Goal: Task Accomplishment & Management: Manage account settings

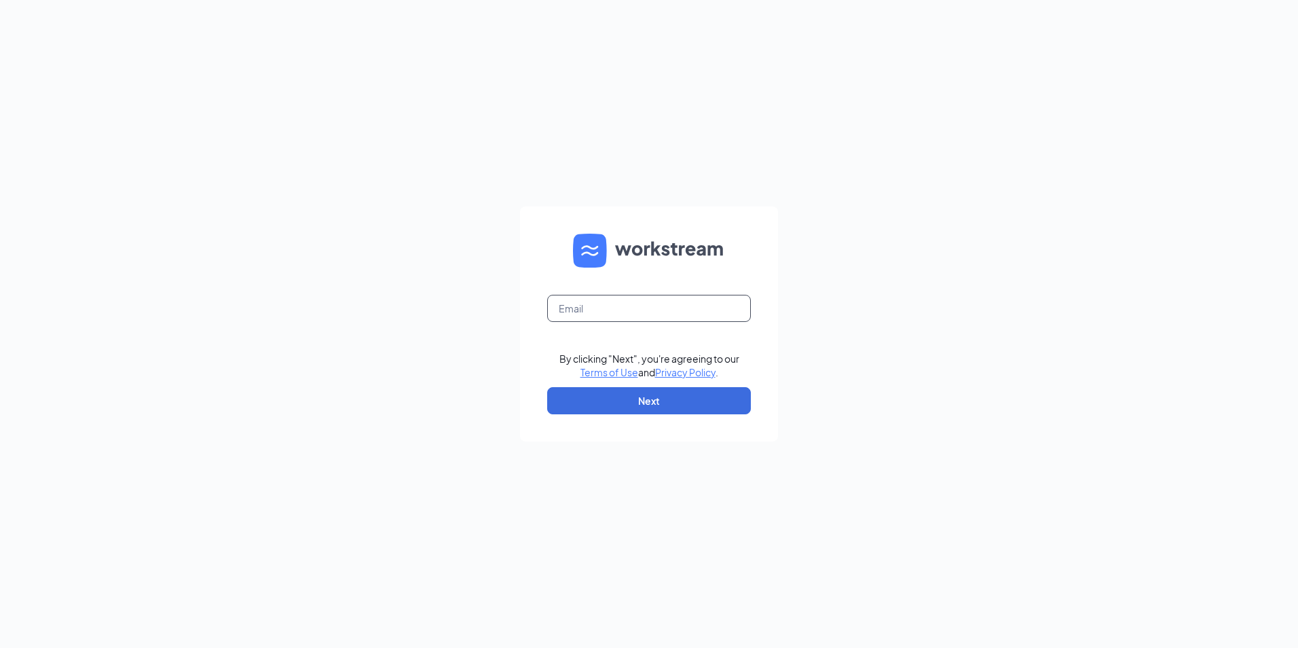
click at [610, 310] on input "text" at bounding box center [649, 308] width 204 height 27
type input "05010@chick-fil-a.com"
click at [616, 395] on button "Next" at bounding box center [649, 400] width 204 height 27
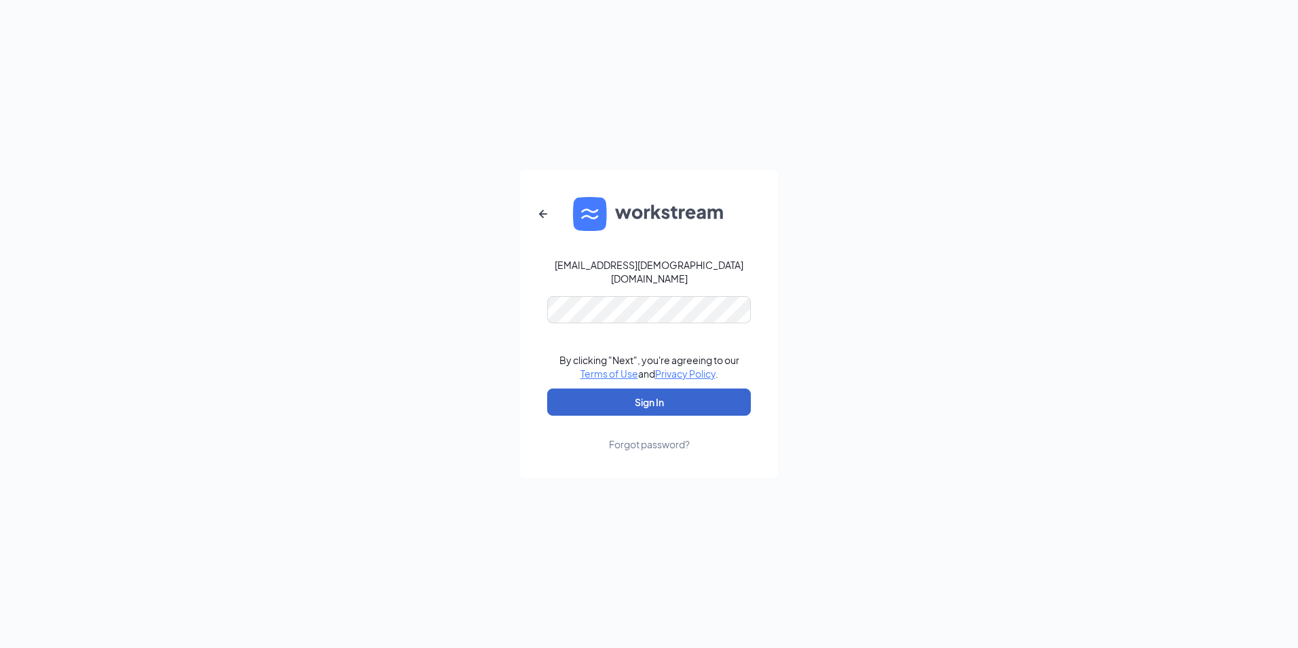
click at [673, 394] on button "Sign In" at bounding box center [649, 401] width 204 height 27
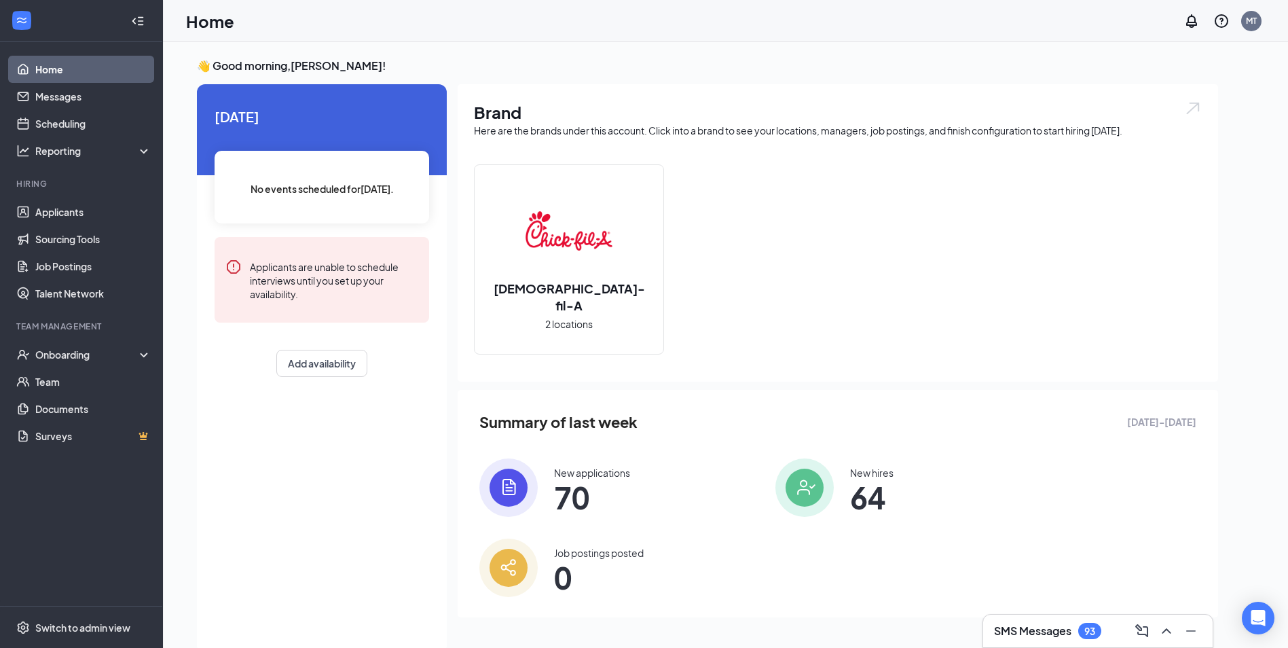
click at [555, 257] on img at bounding box center [569, 230] width 87 height 87
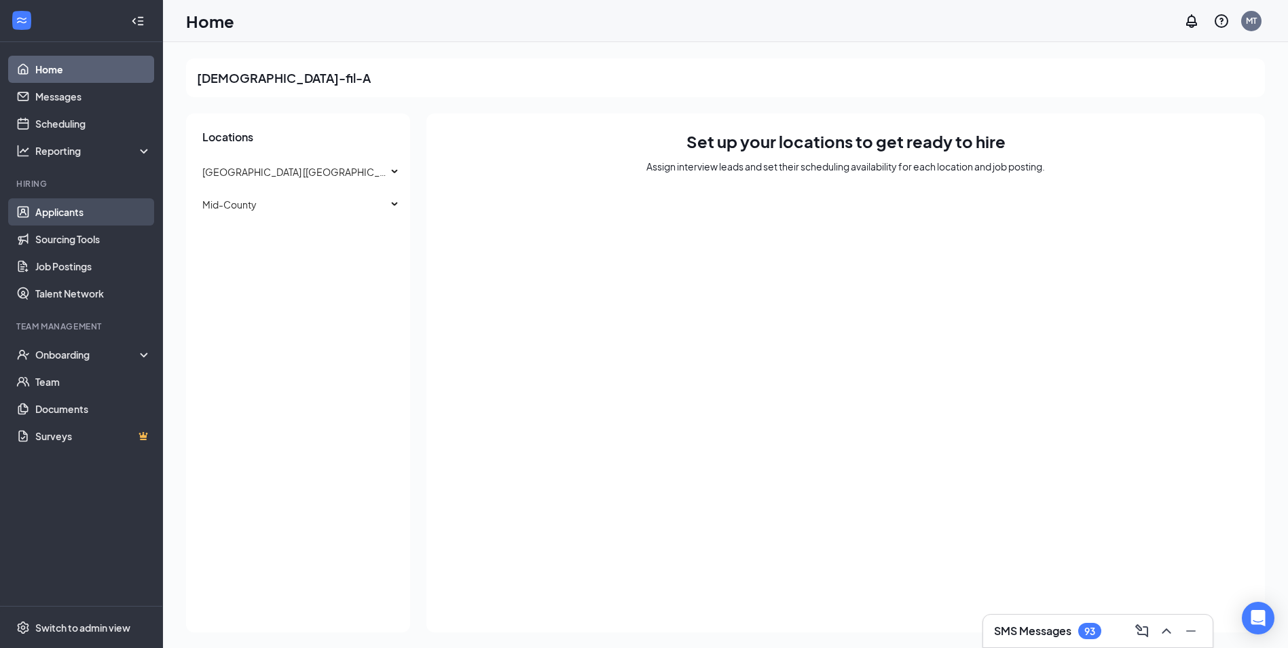
click at [53, 209] on link "Applicants" at bounding box center [93, 211] width 116 height 27
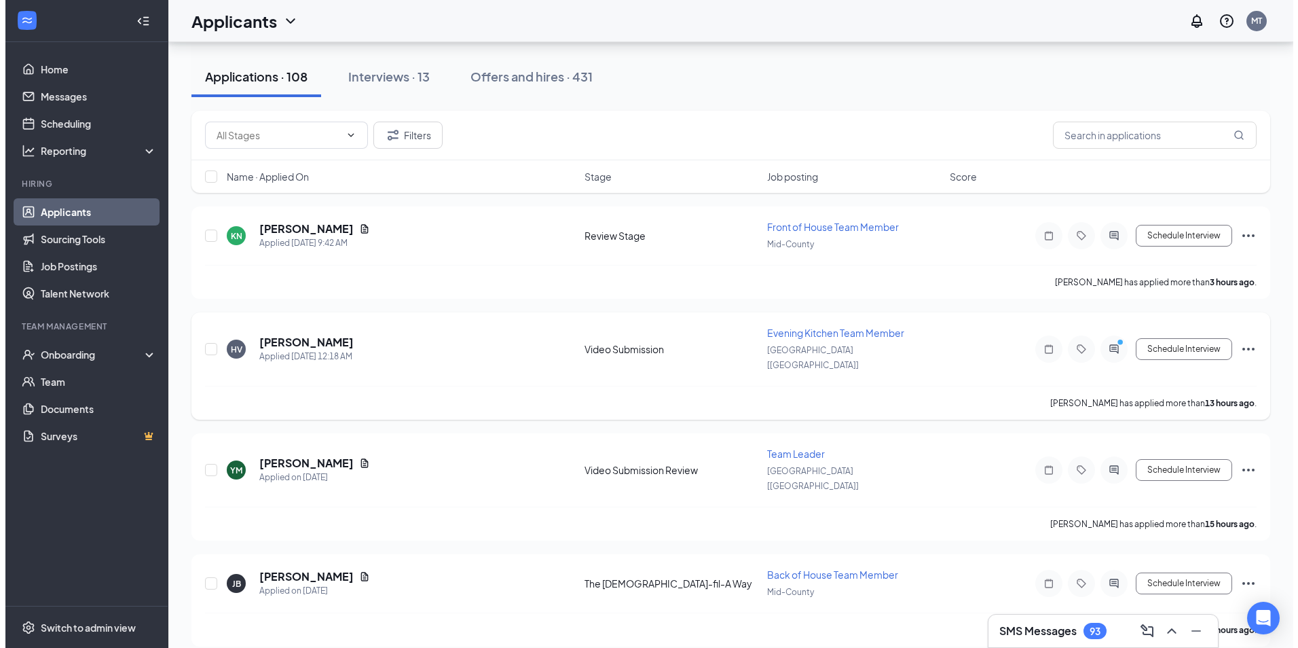
scroll to position [136, 0]
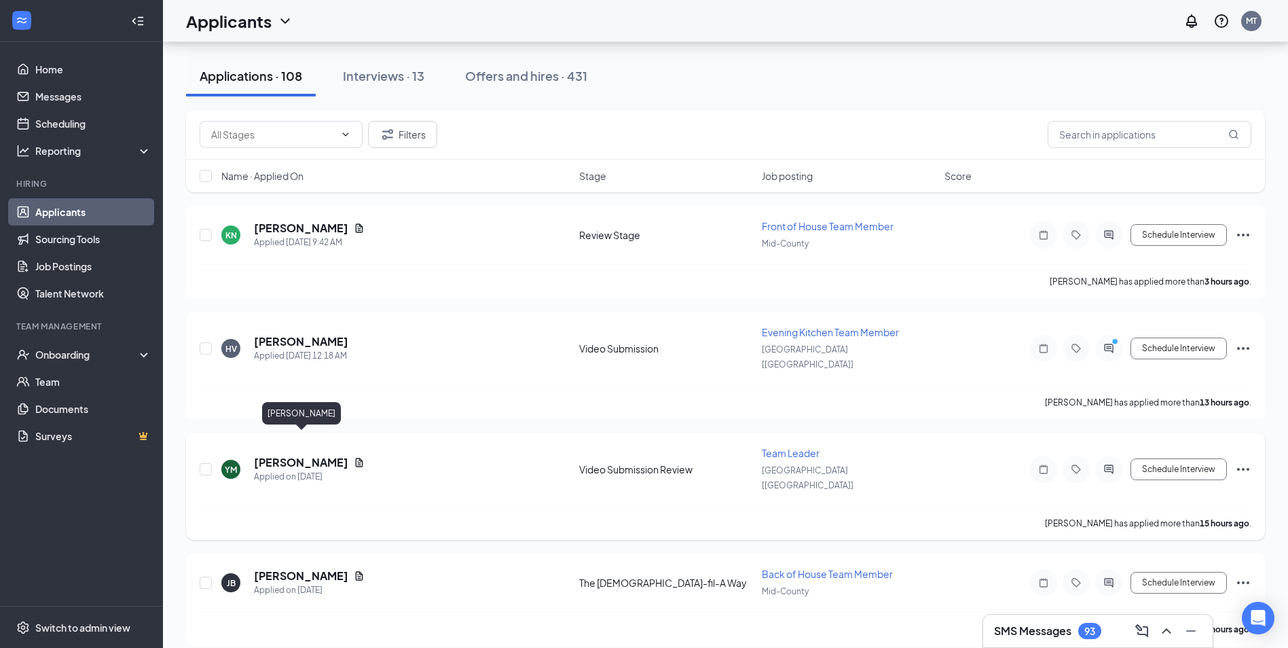
click at [308, 455] on h5 "[PERSON_NAME]" at bounding box center [301, 462] width 94 height 15
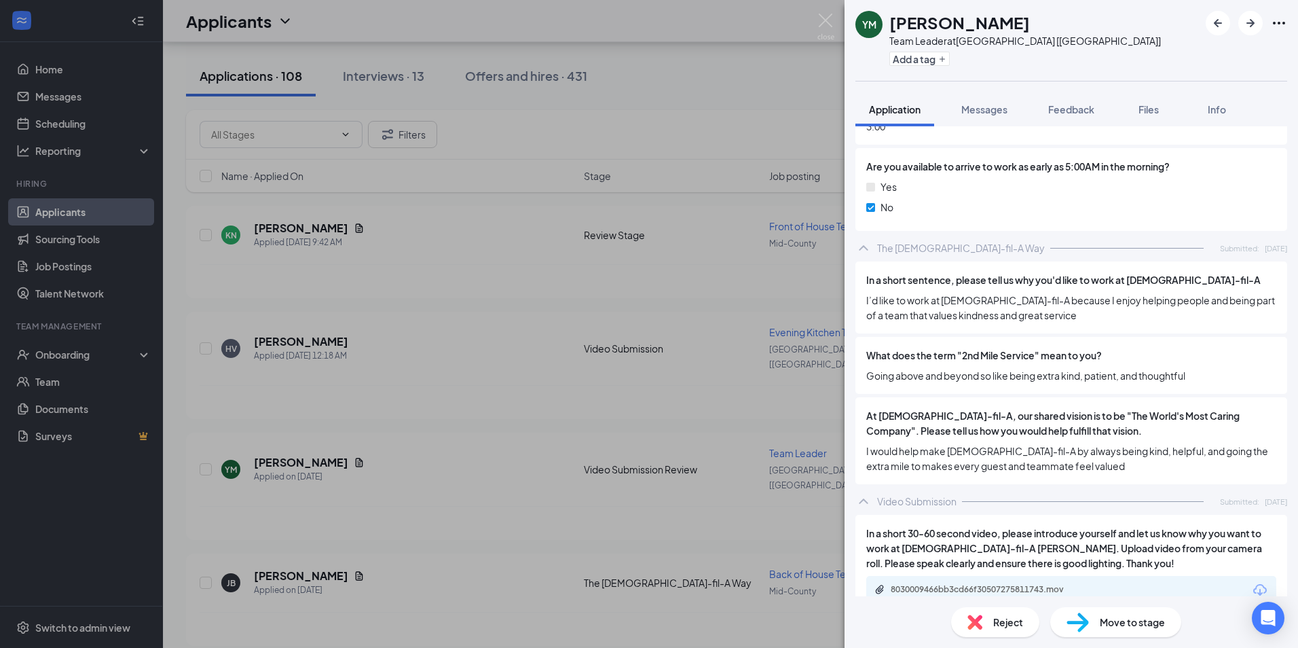
scroll to position [1748, 0]
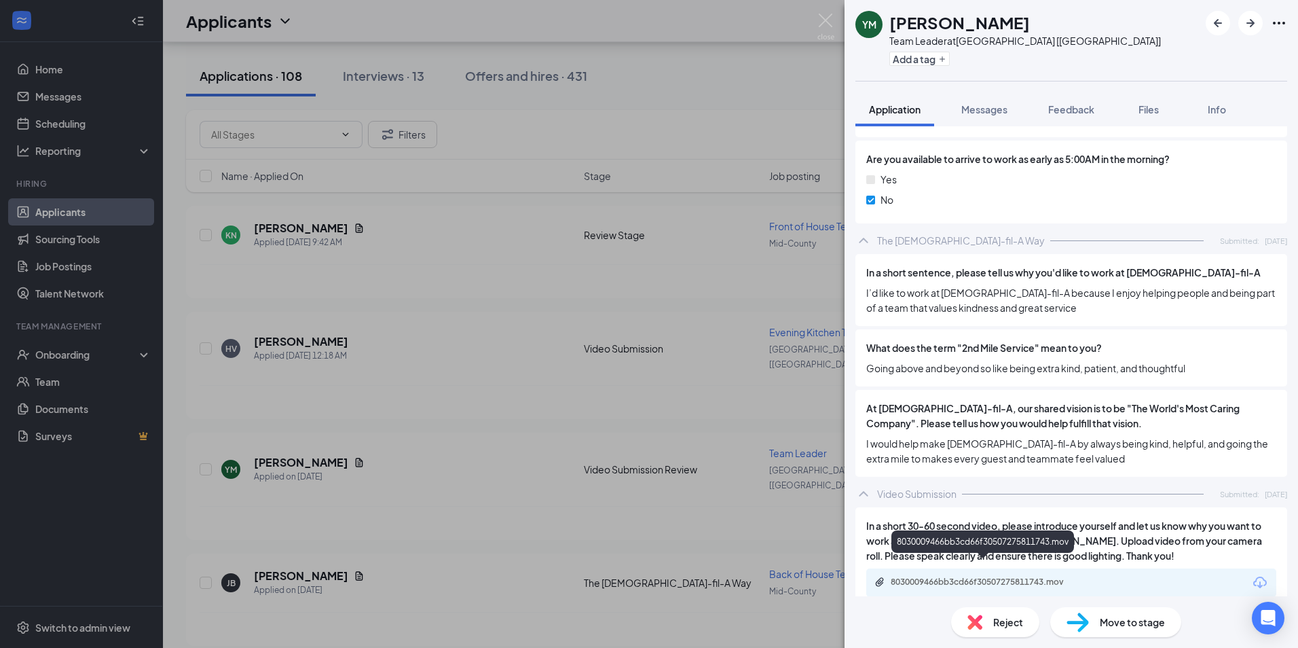
click at [1025, 576] on div "8030009466bb3cd66f30507275811743.mov" at bounding box center [986, 581] width 190 height 11
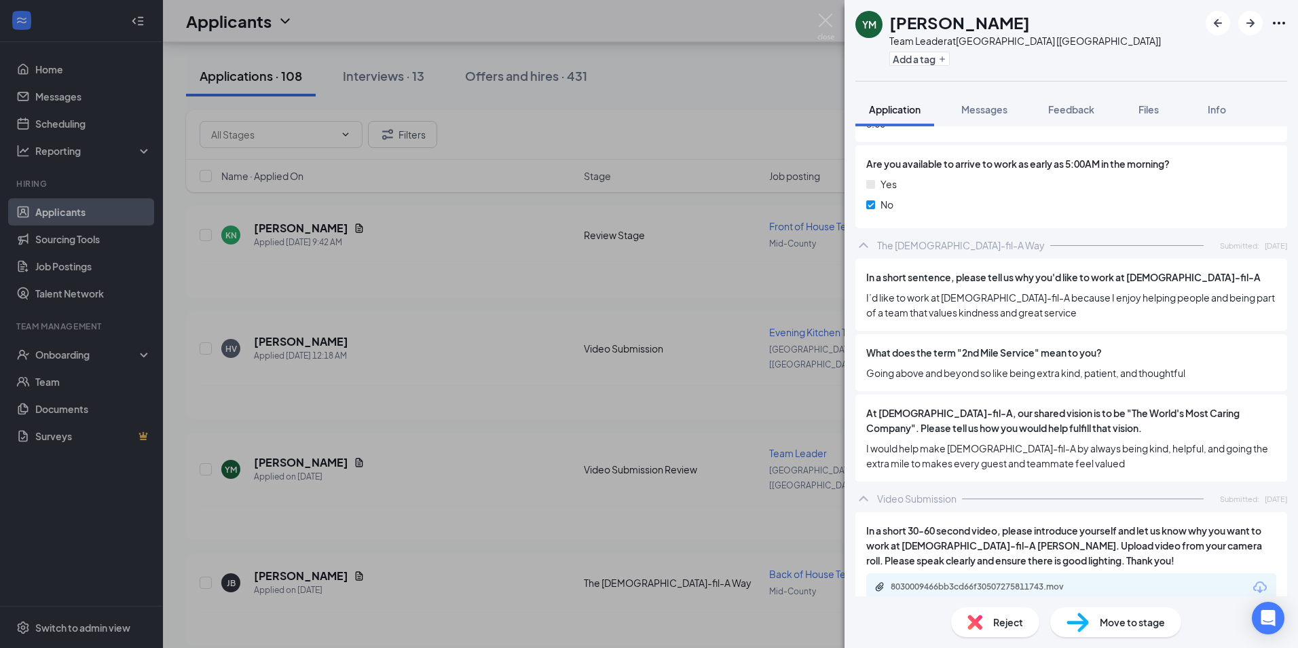
click at [1111, 619] on span "Move to stage" at bounding box center [1132, 622] width 65 height 15
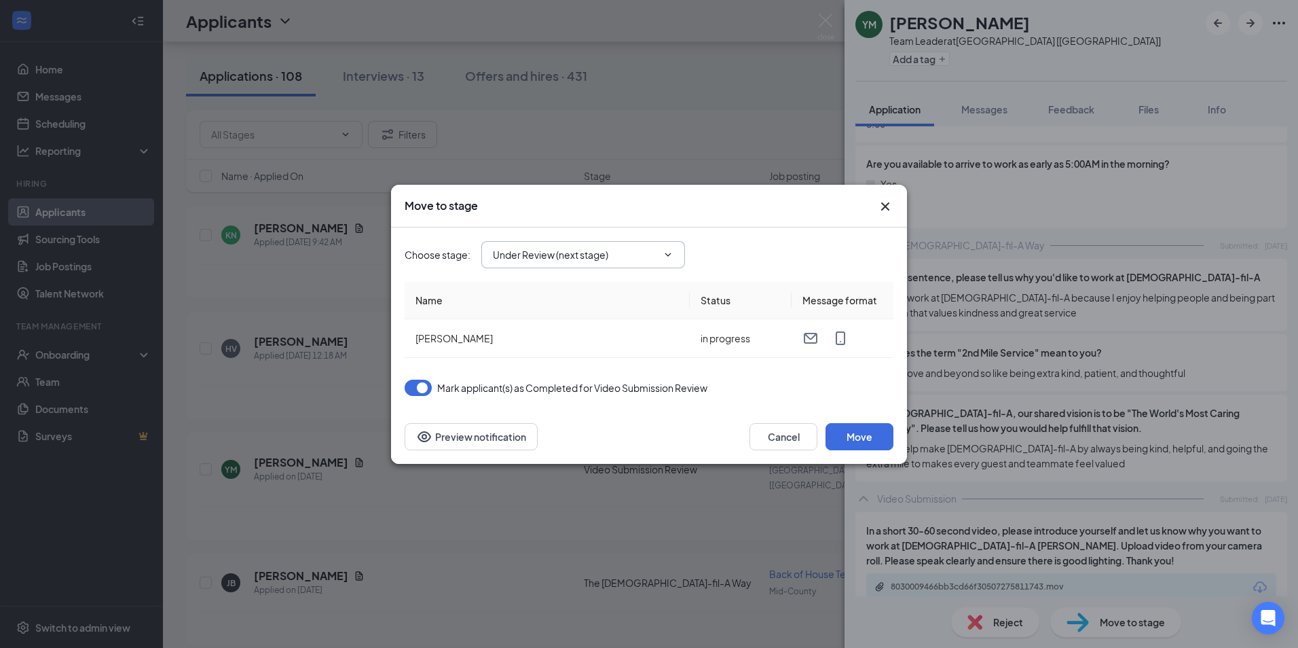
click at [517, 257] on input "Under Review (next stage)" at bounding box center [575, 254] width 164 height 15
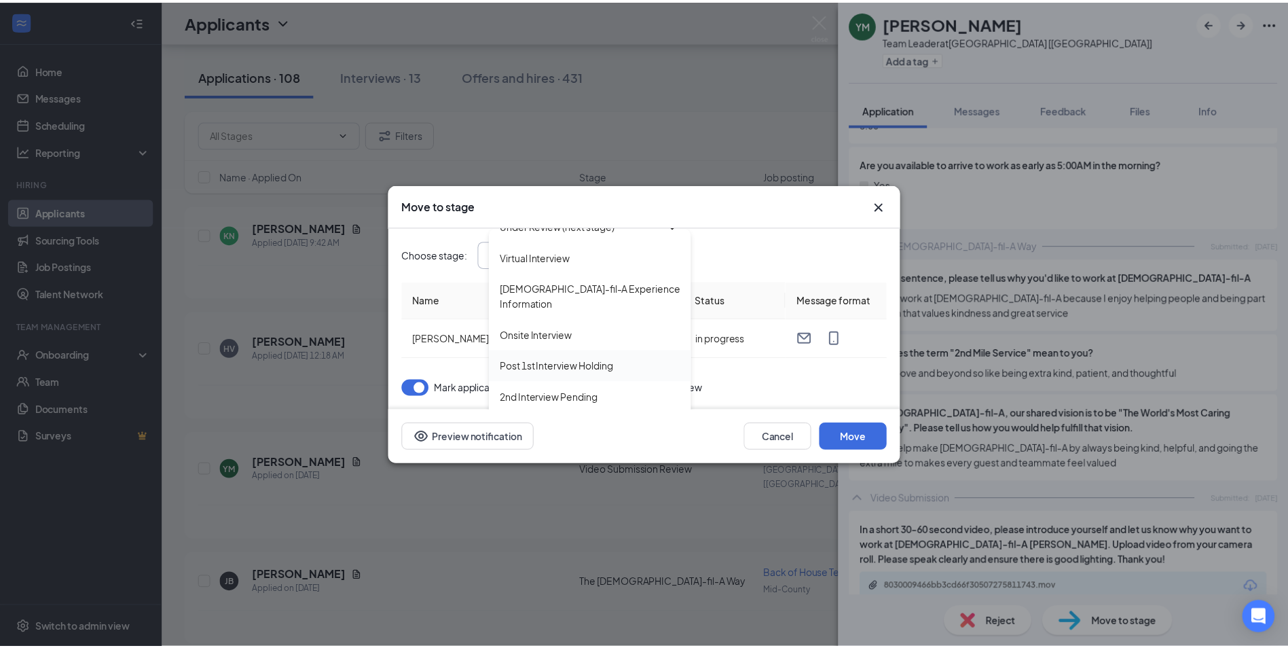
scroll to position [204, 0]
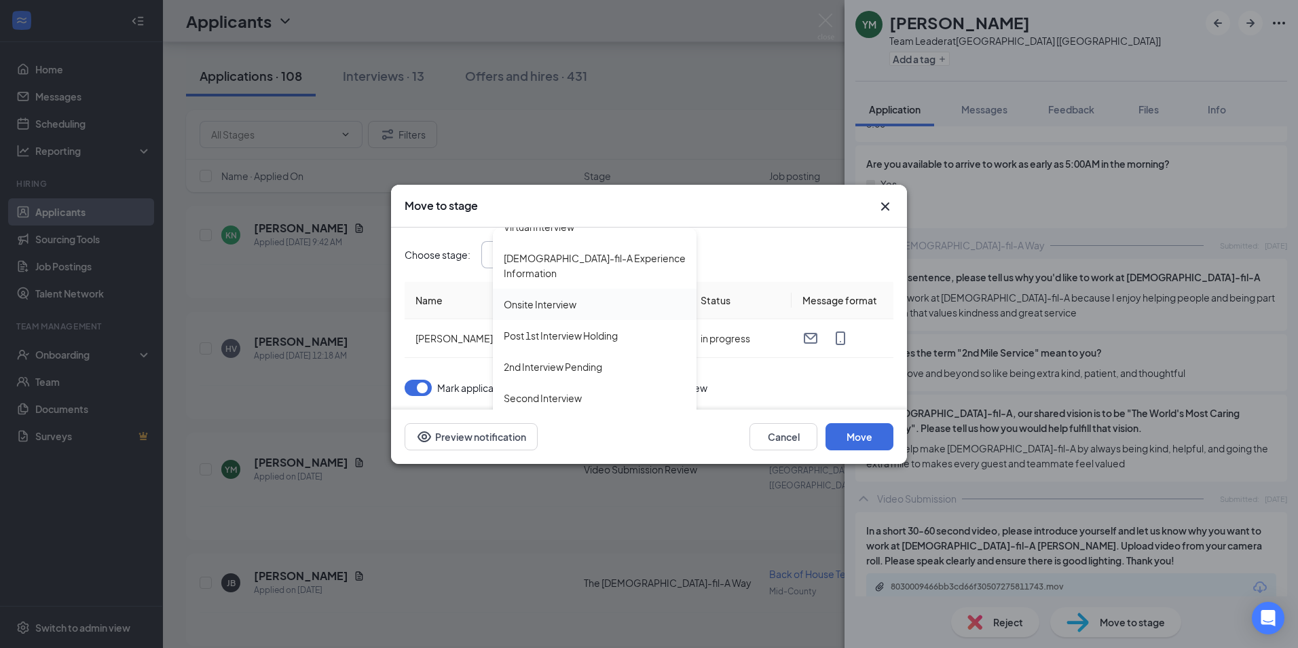
click at [553, 310] on div "Onsite Interview" at bounding box center [540, 304] width 73 height 15
type input "Onsite Interview"
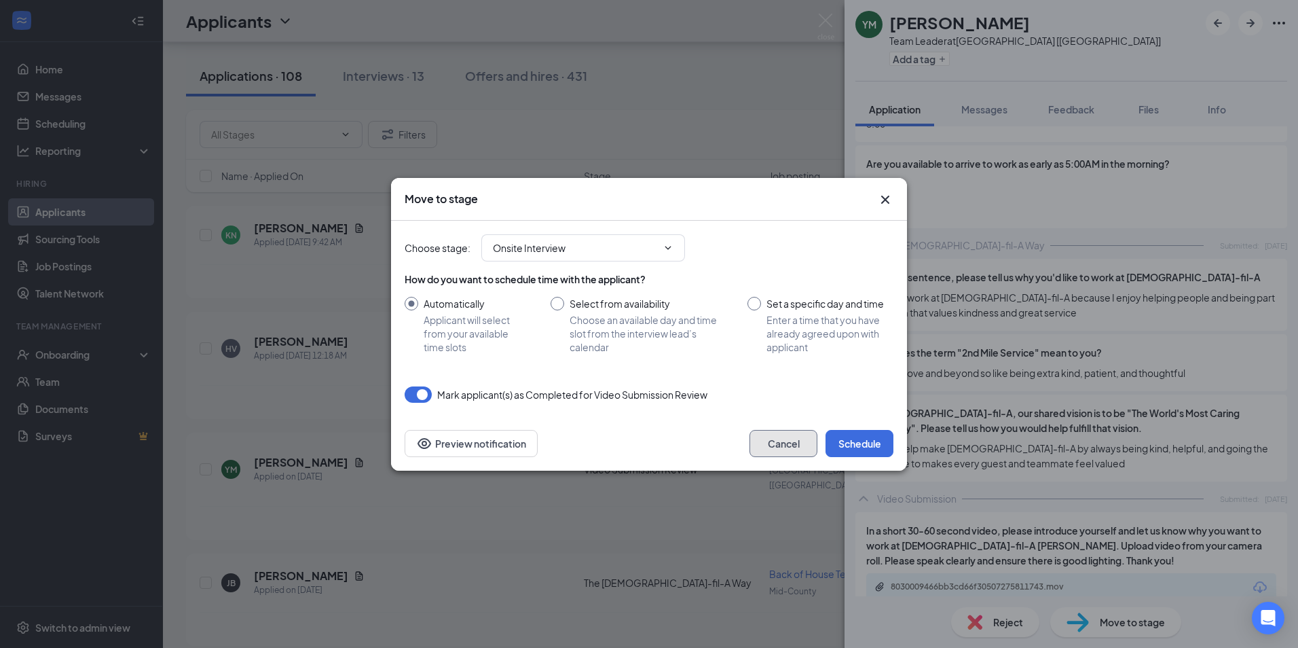
click at [782, 443] on button "Cancel" at bounding box center [784, 443] width 68 height 27
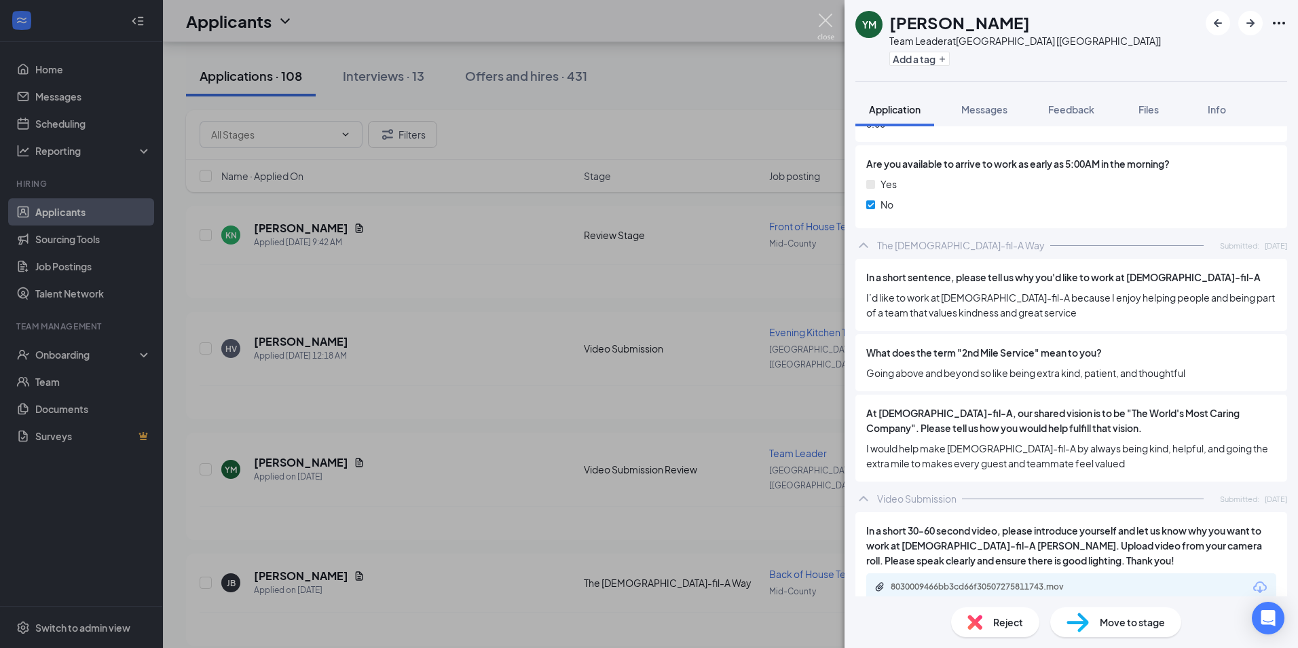
click at [830, 21] on img at bounding box center [826, 27] width 17 height 26
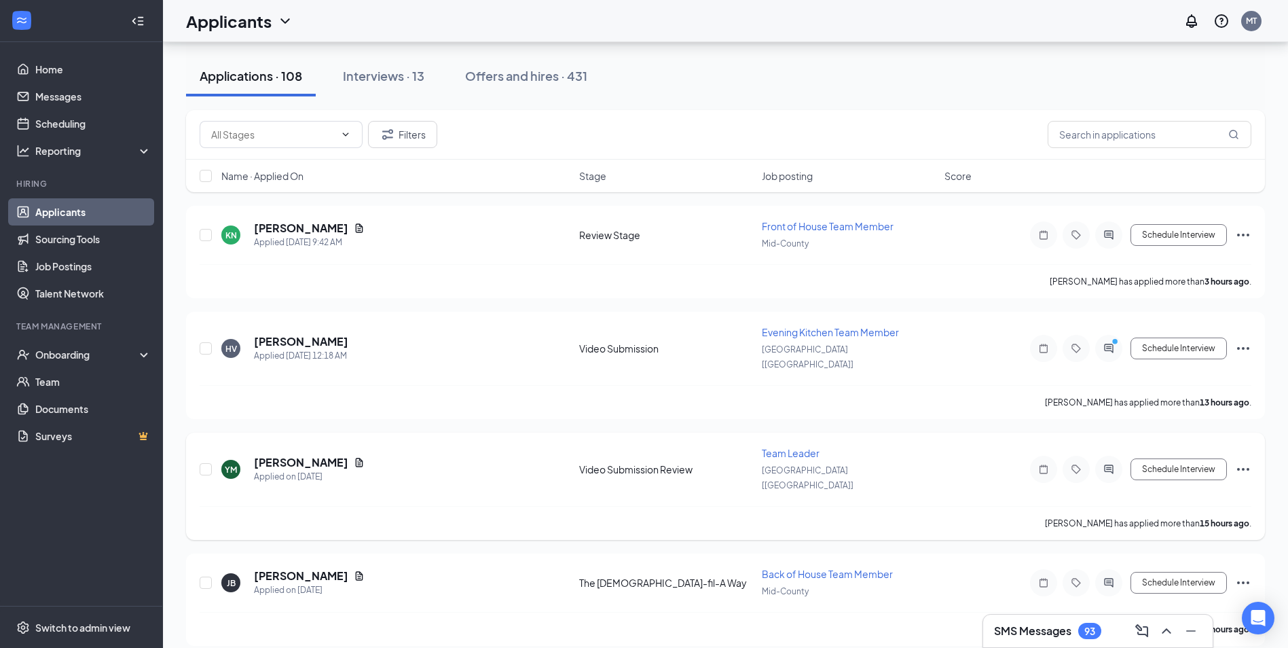
click at [1251, 447] on div "YM [PERSON_NAME] Applied on [DATE] Video Submission Review Team Leader [PERSON_…" at bounding box center [725, 486] width 1079 height 107
click at [1247, 461] on icon "Ellipses" at bounding box center [1243, 469] width 16 height 16
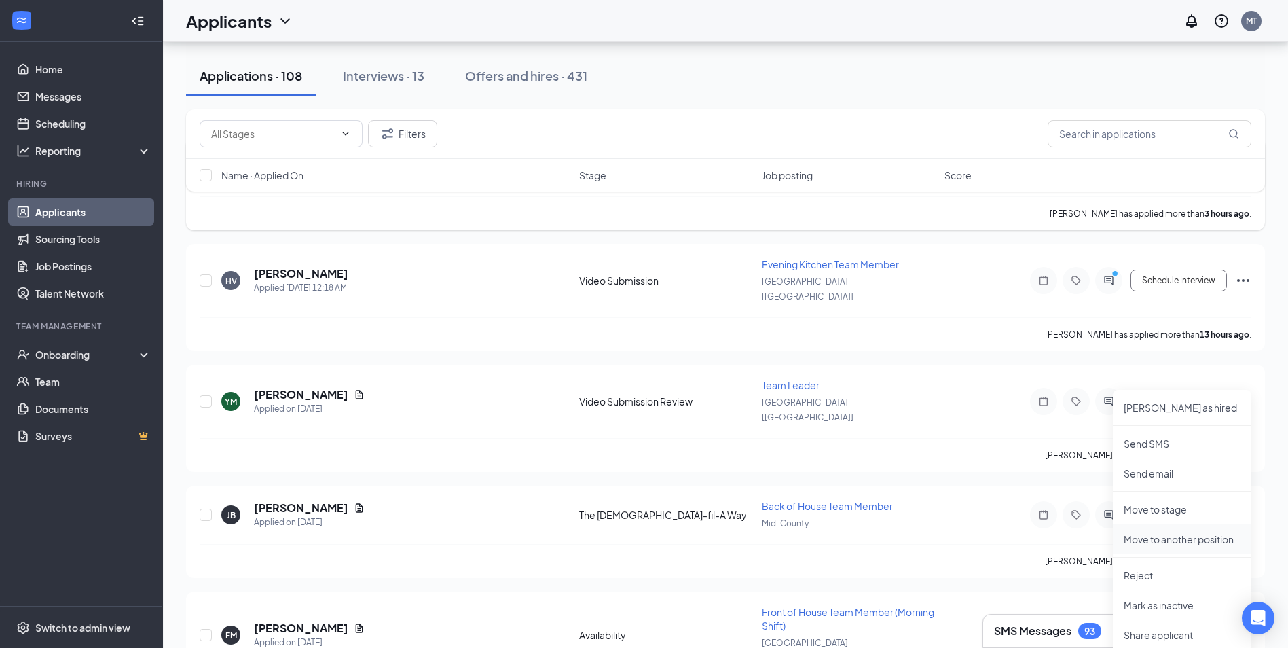
scroll to position [272, 0]
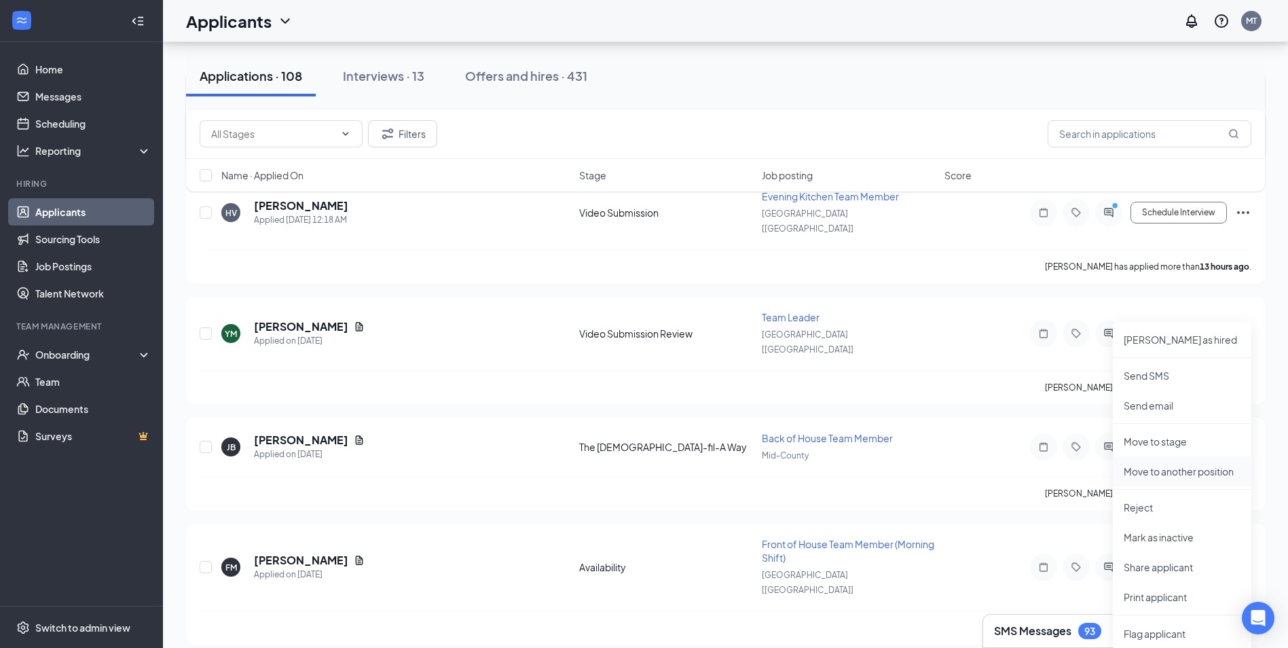
click at [1183, 465] on p "Move to another position" at bounding box center [1182, 471] width 117 height 14
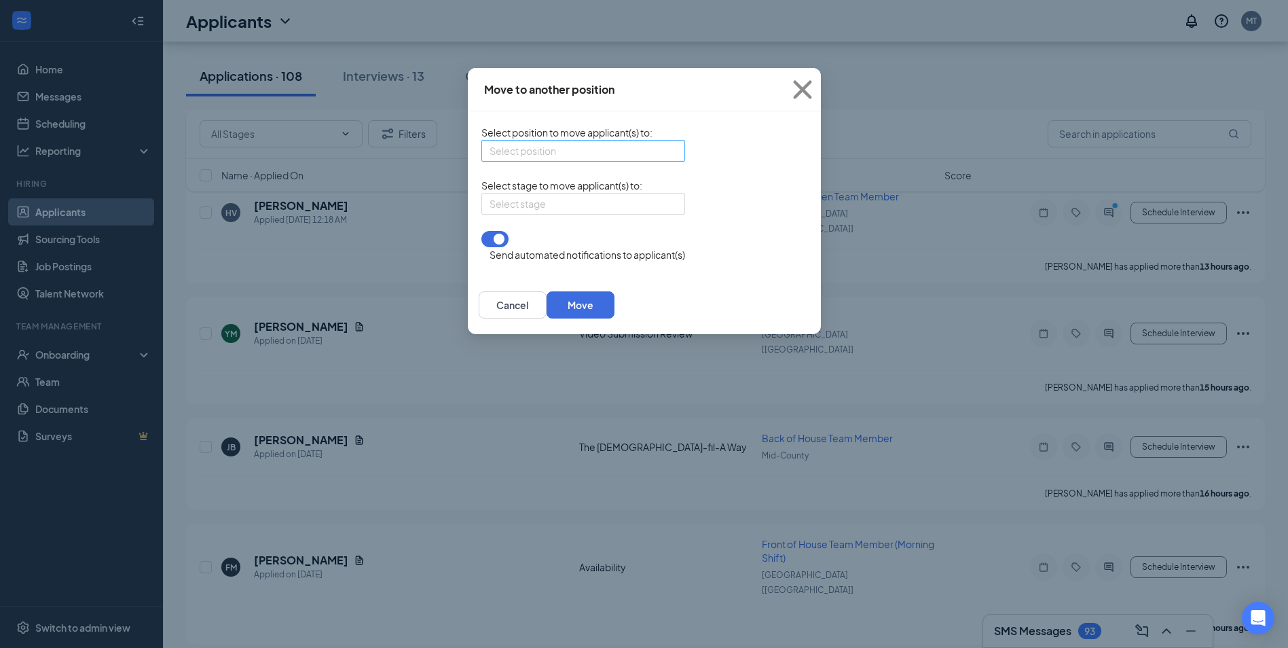
click at [523, 161] on input "search" at bounding box center [579, 151] width 178 height 20
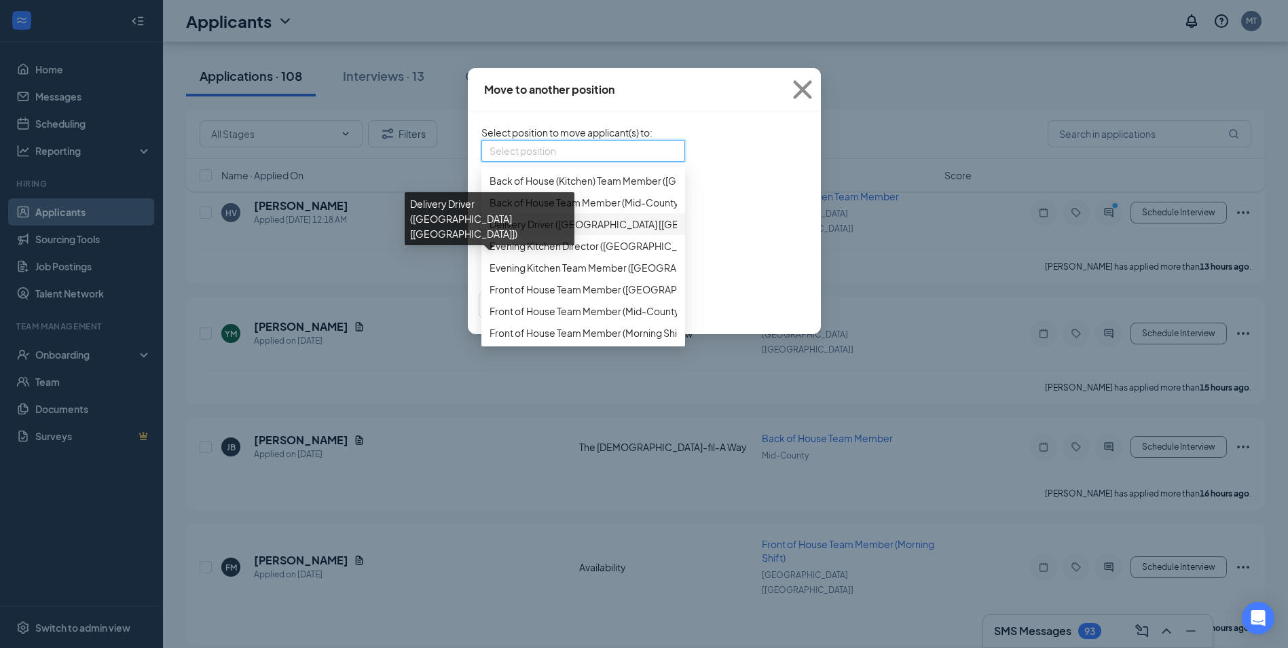
scroll to position [68, 0]
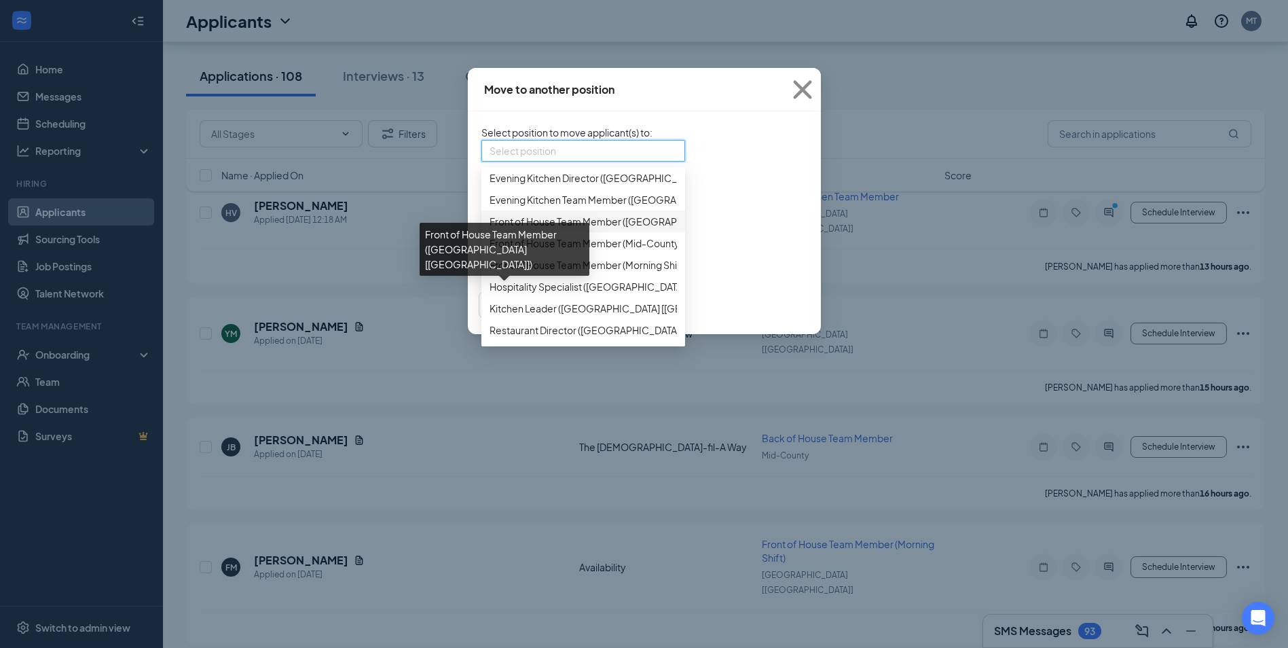
click at [514, 229] on span "Front of House Team Member ([GEOGRAPHIC_DATA] [[GEOGRAPHIC_DATA]])" at bounding box center [662, 221] width 344 height 15
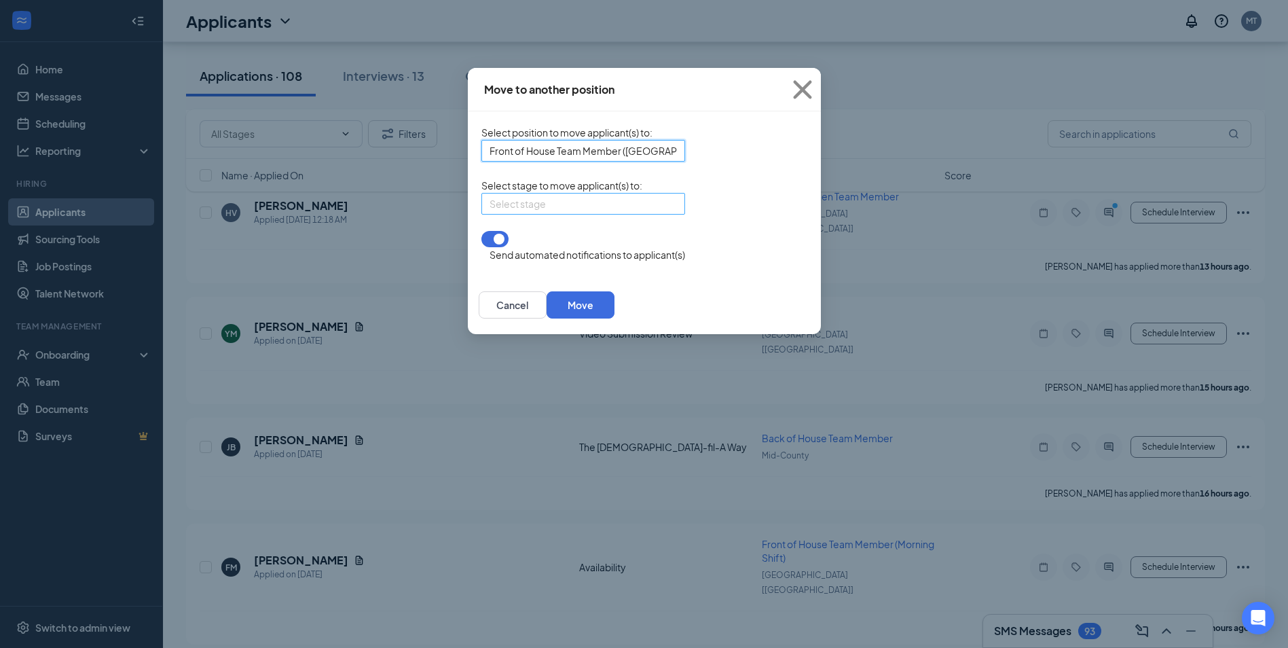
click at [504, 214] on input "search" at bounding box center [579, 204] width 178 height 20
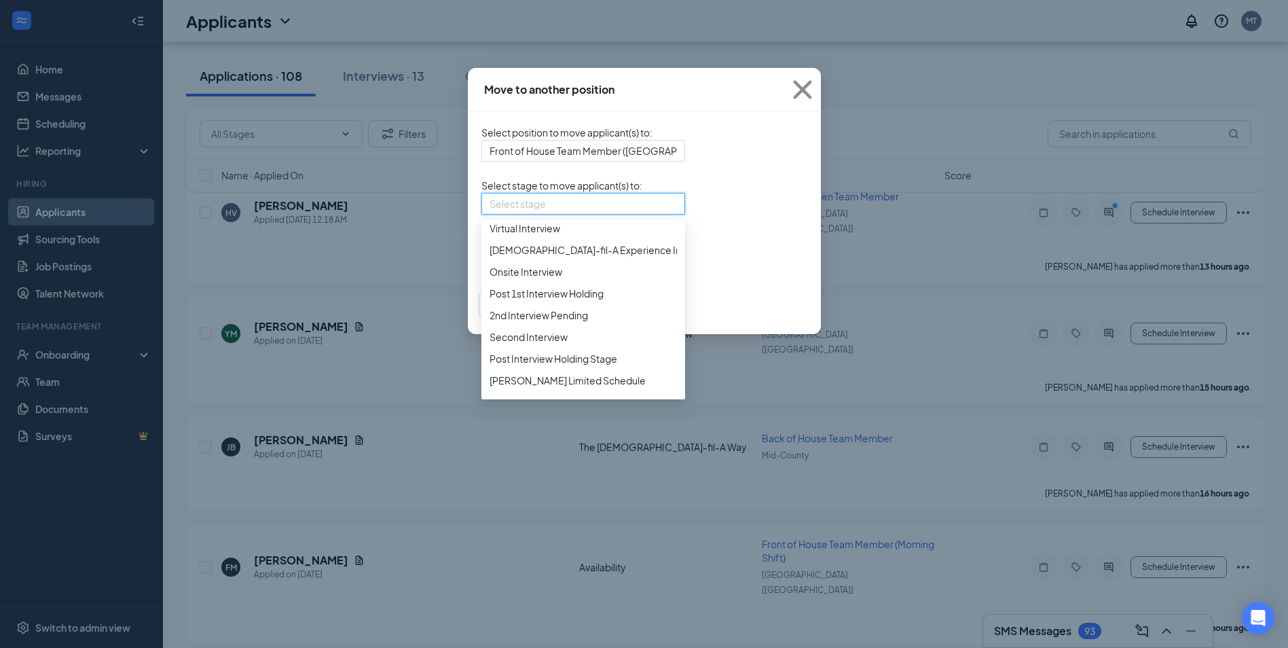
scroll to position [204, 0]
click at [490, 211] on span "Onsite Interview" at bounding box center [526, 203] width 73 height 15
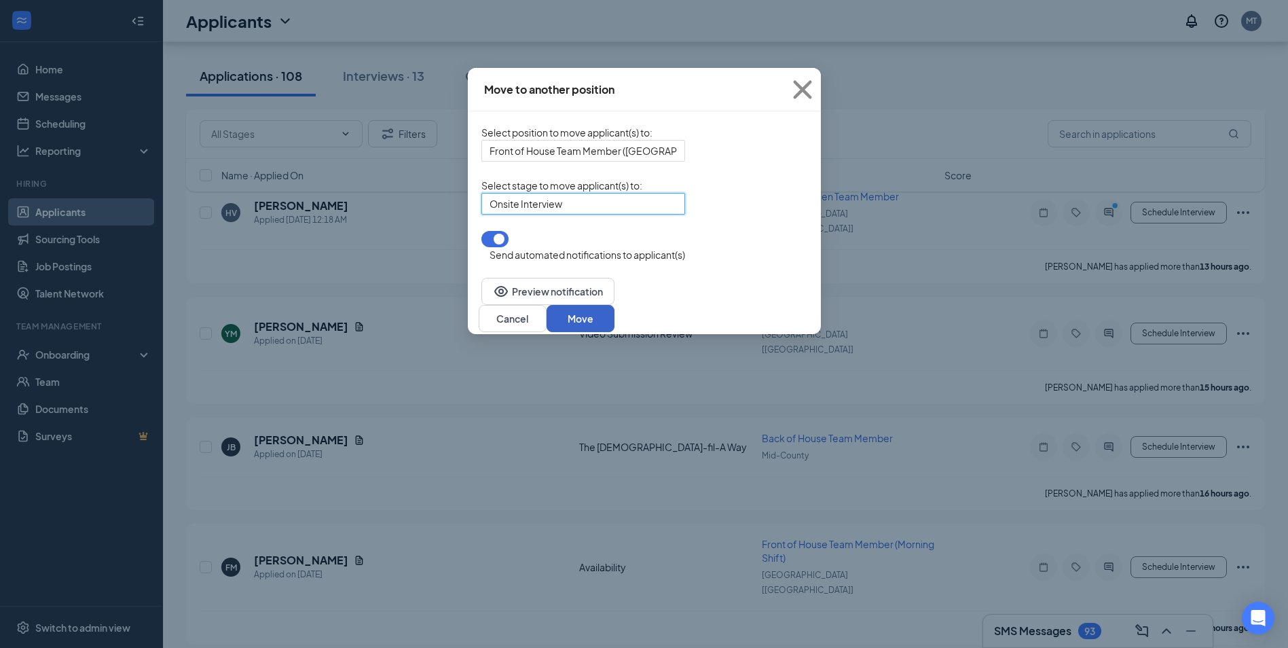
click at [615, 314] on button "Move" at bounding box center [581, 318] width 68 height 27
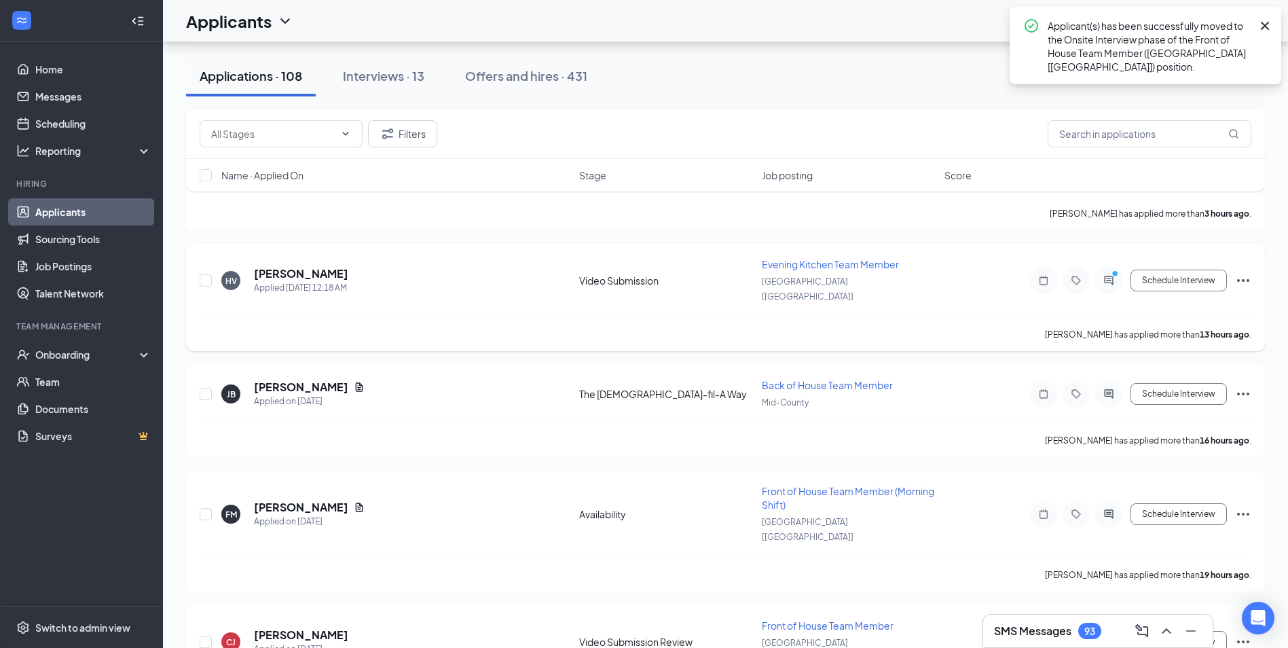
click at [1108, 276] on icon "ActiveChat" at bounding box center [1108, 280] width 9 height 9
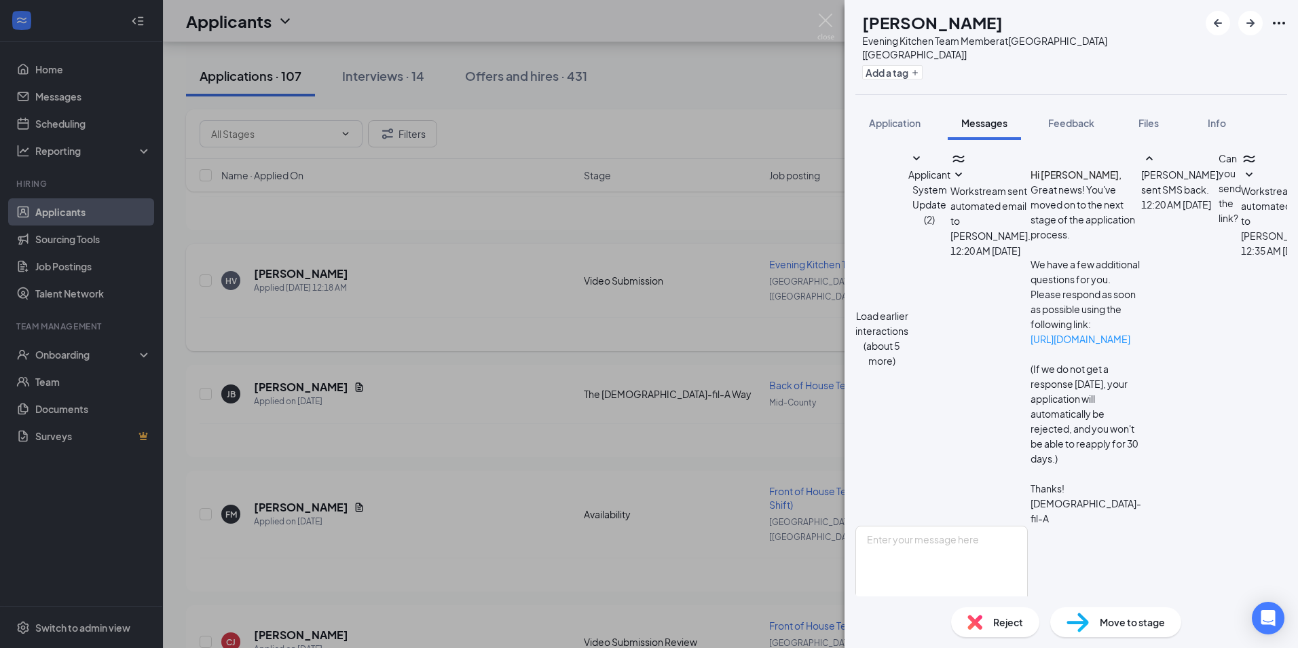
scroll to position [204, 0]
click at [998, 526] on textarea at bounding box center [942, 566] width 172 height 81
type textarea "S"
type textarea "Ok, thank you. Once you do, please let us know so we can move forward to the ne…"
click at [1028, 607] on button "Send" at bounding box center [1016, 630] width 24 height 47
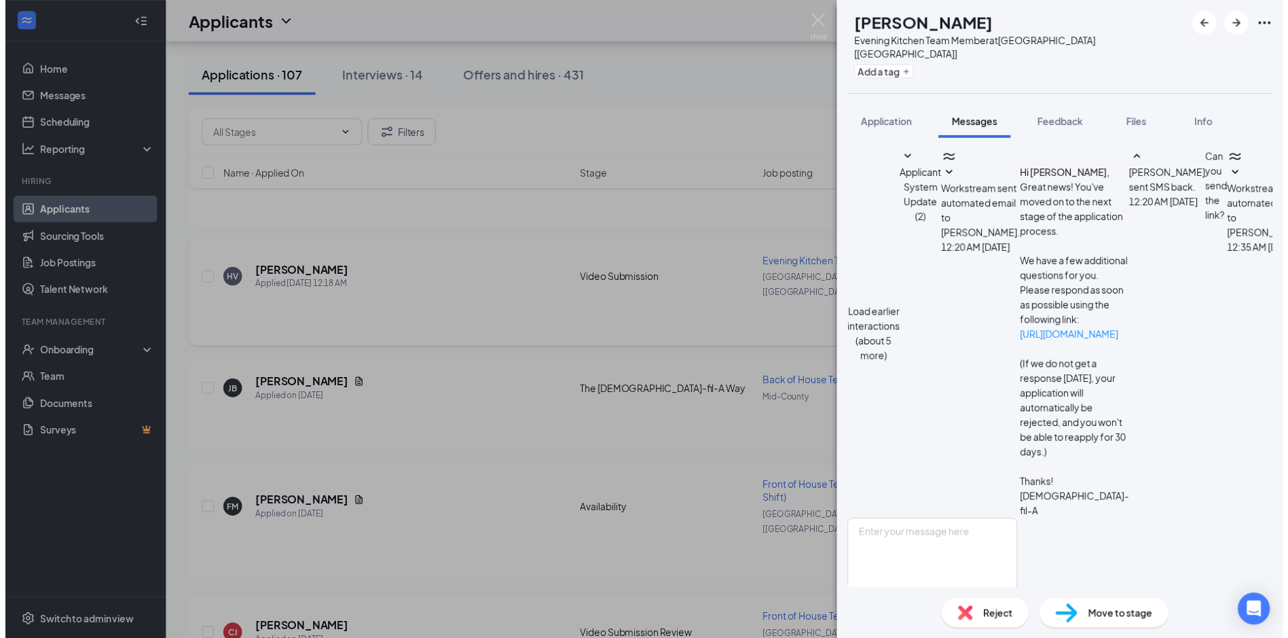
scroll to position [306, 0]
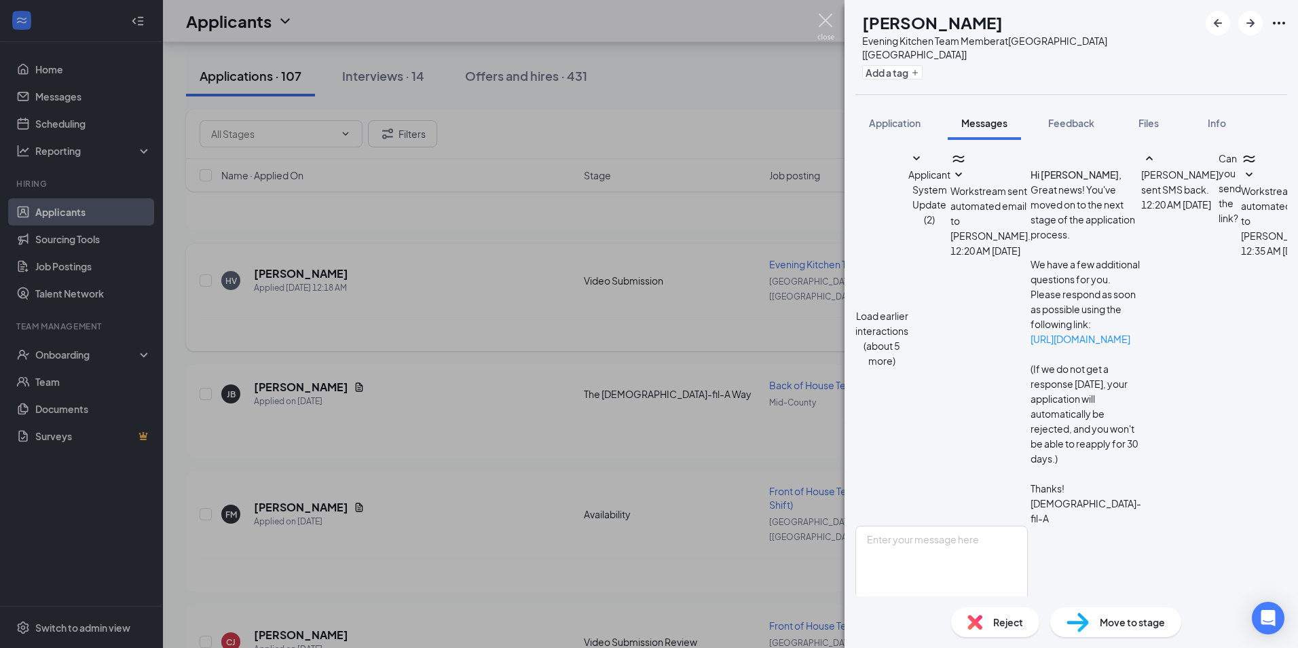
click at [824, 24] on img at bounding box center [826, 27] width 17 height 26
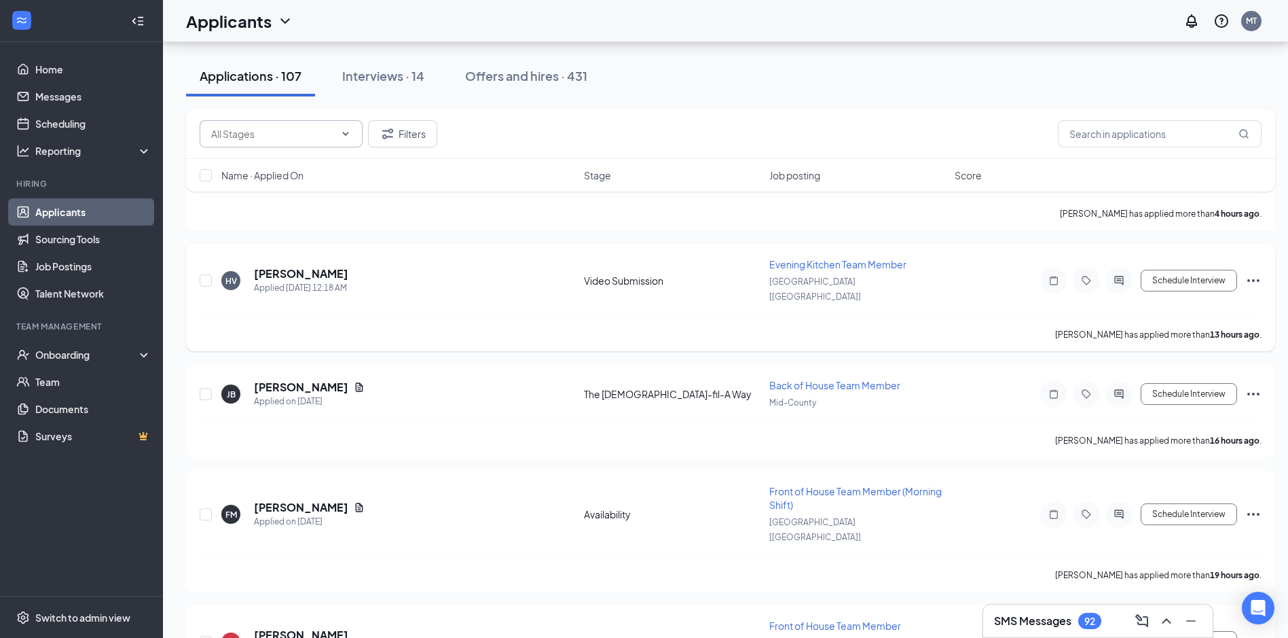
click at [304, 139] on input "text" at bounding box center [273, 133] width 124 height 15
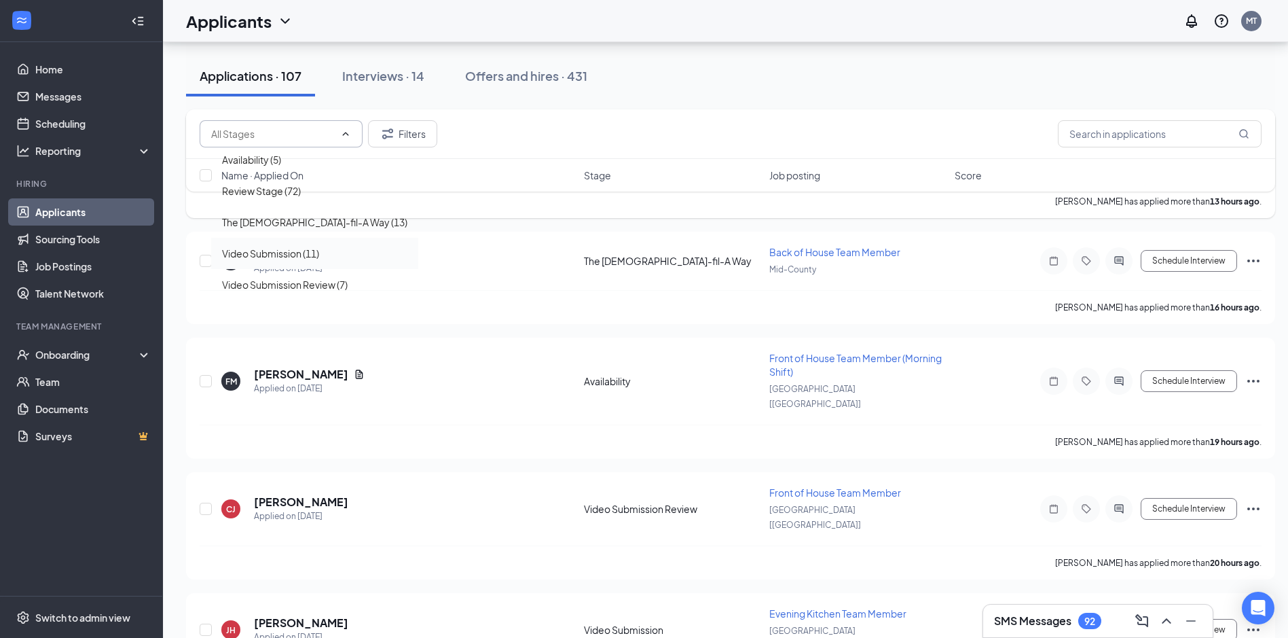
scroll to position [340, 0]
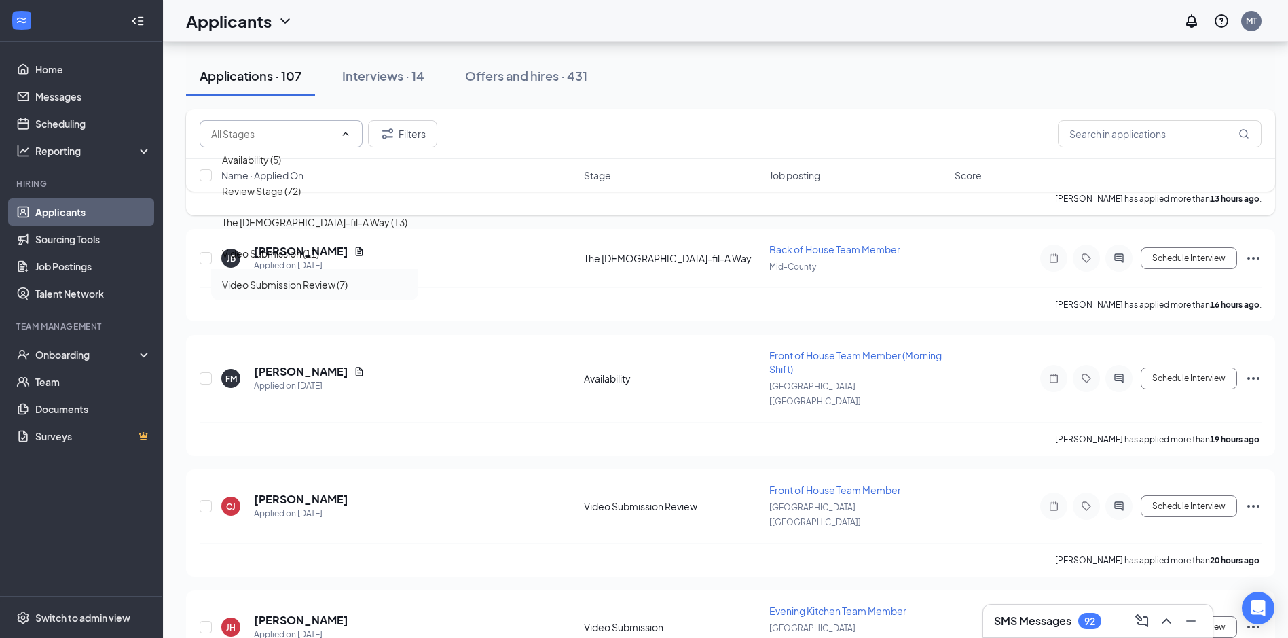
click at [282, 274] on div "Video Submission Review (7)" at bounding box center [314, 284] width 207 height 31
type input "Video Submission Review (7)"
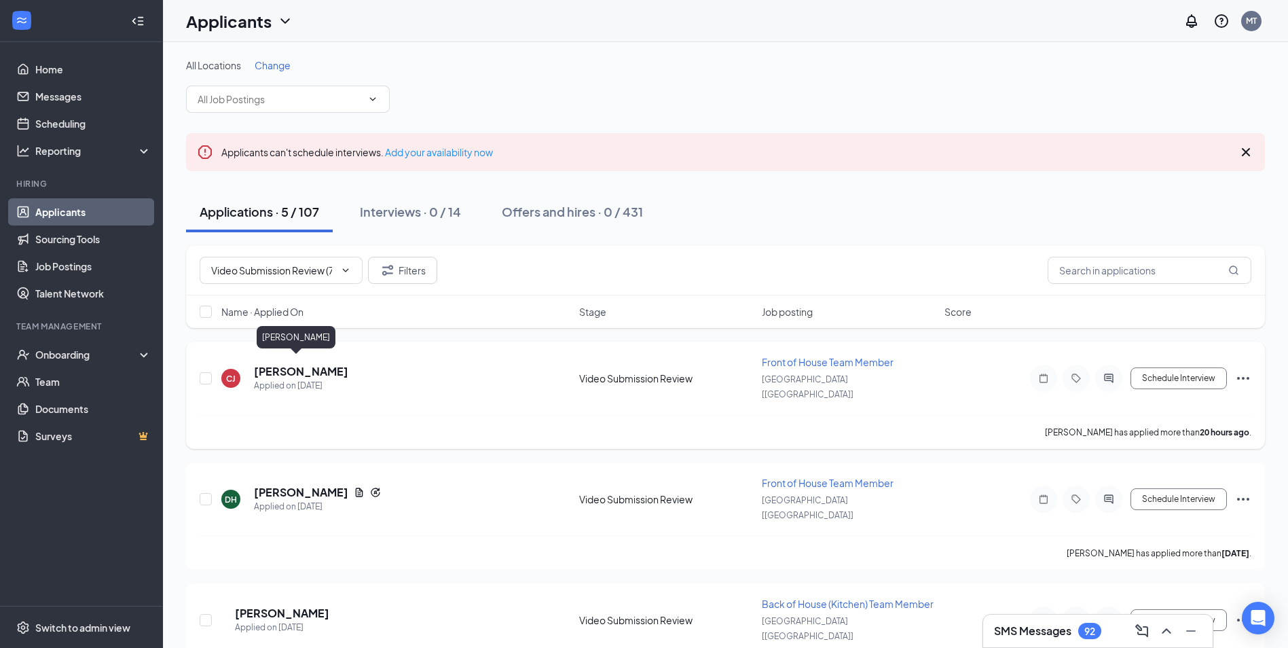
click at [283, 364] on h5 "[PERSON_NAME]" at bounding box center [301, 371] width 94 height 15
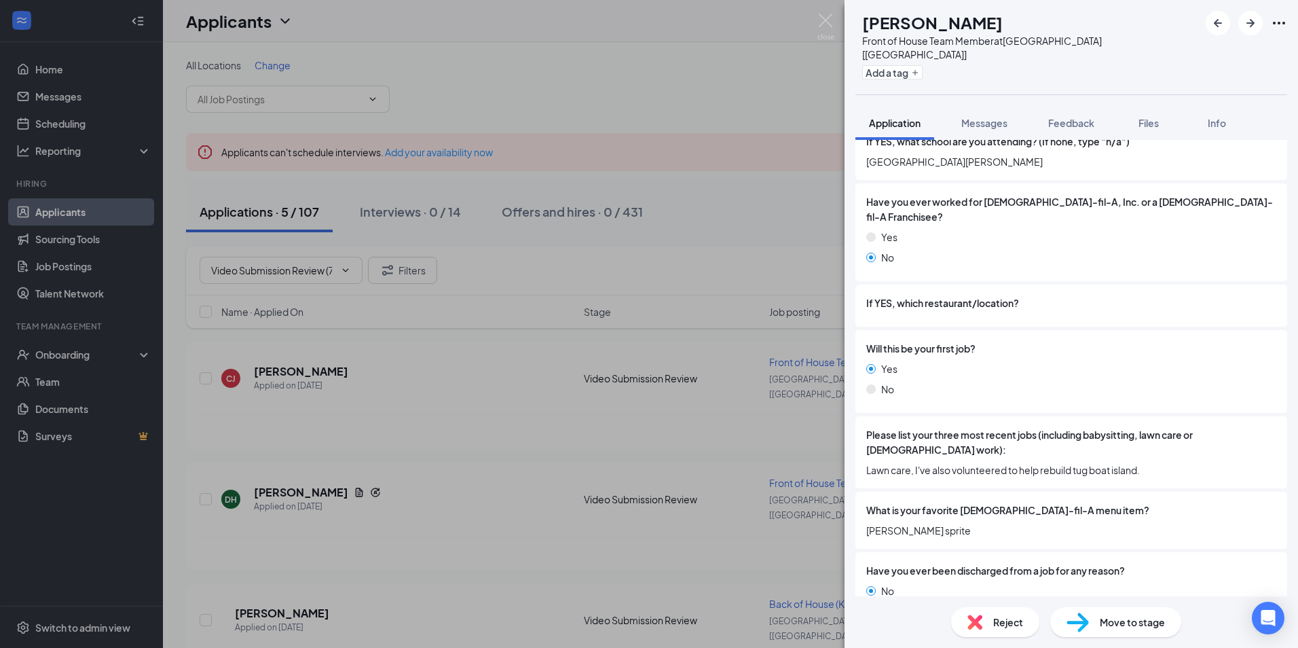
scroll to position [543, 0]
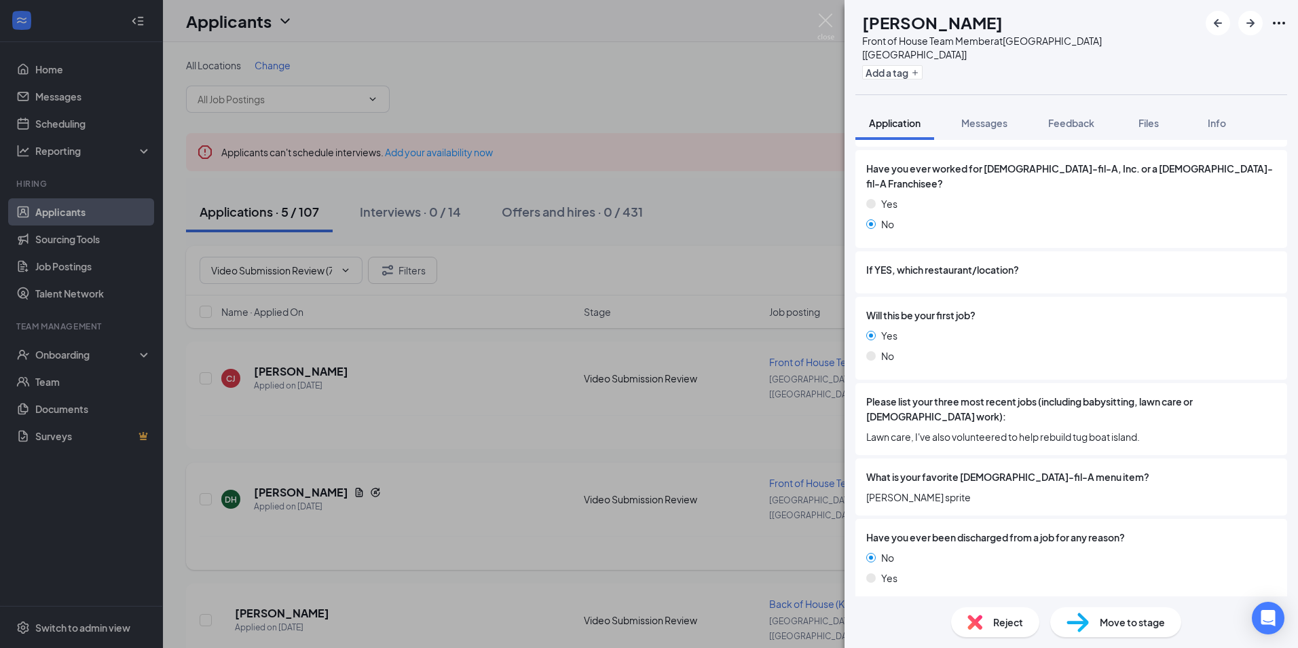
click at [435, 486] on div "[PERSON_NAME] [PERSON_NAME] Front of House Team Member at [GEOGRAPHIC_DATA] [[G…" at bounding box center [649, 324] width 1298 height 648
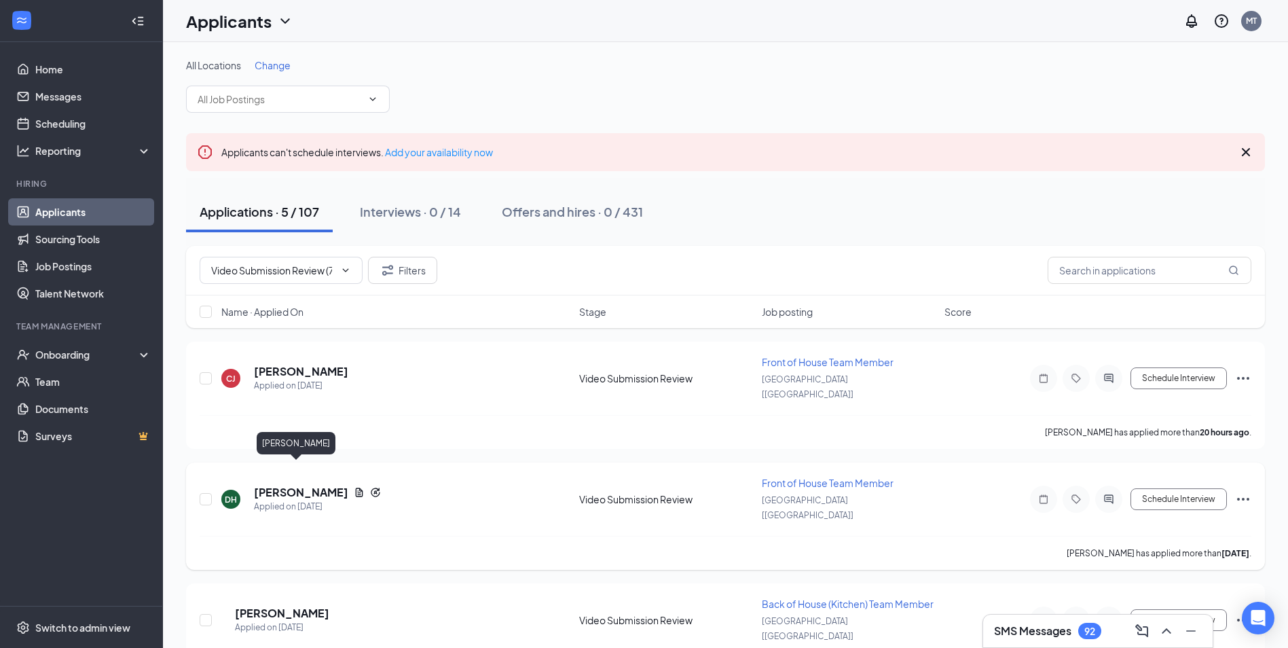
click at [275, 485] on h5 "[PERSON_NAME]" at bounding box center [301, 492] width 94 height 15
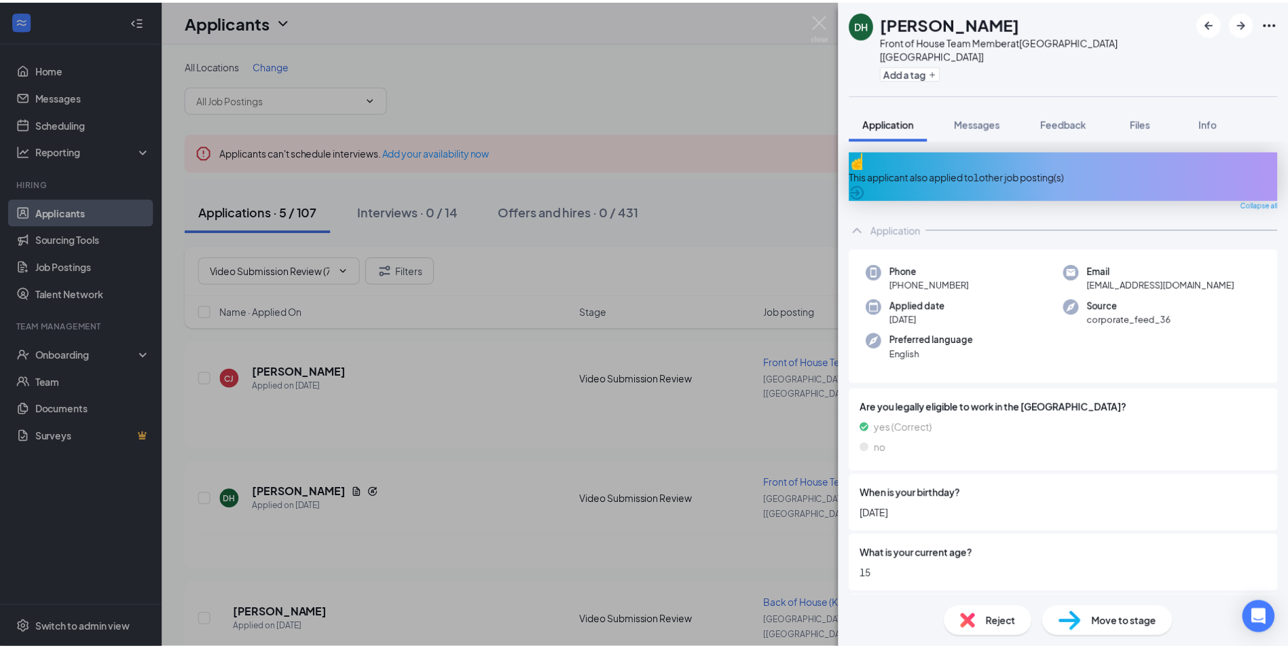
scroll to position [204, 0]
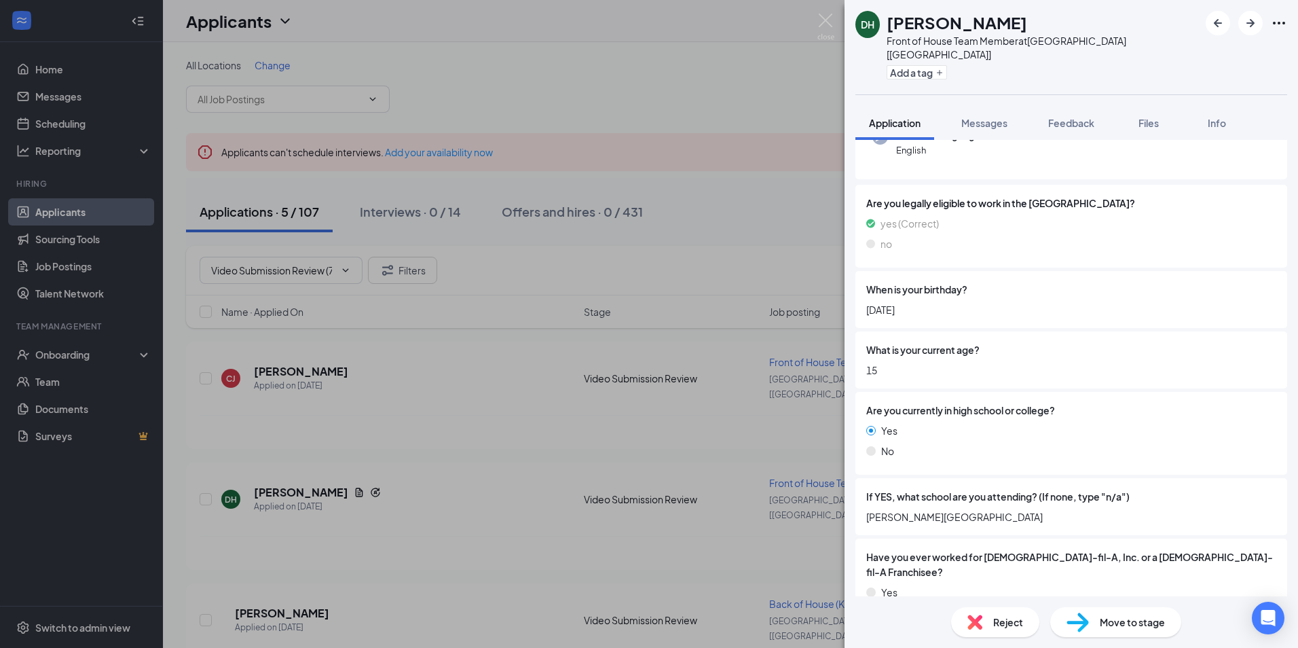
click at [434, 452] on div "DH [PERSON_NAME] Front of House Team Member at [GEOGRAPHIC_DATA] [[GEOGRAPHIC_D…" at bounding box center [649, 324] width 1298 height 648
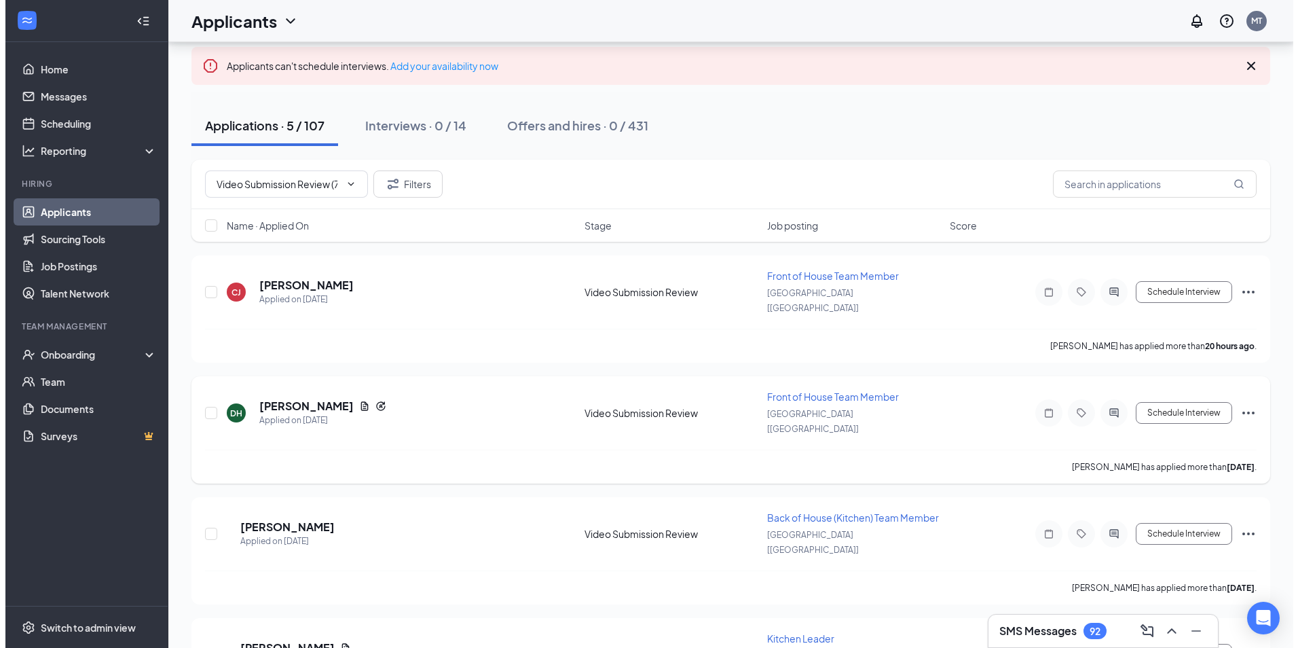
scroll to position [136, 0]
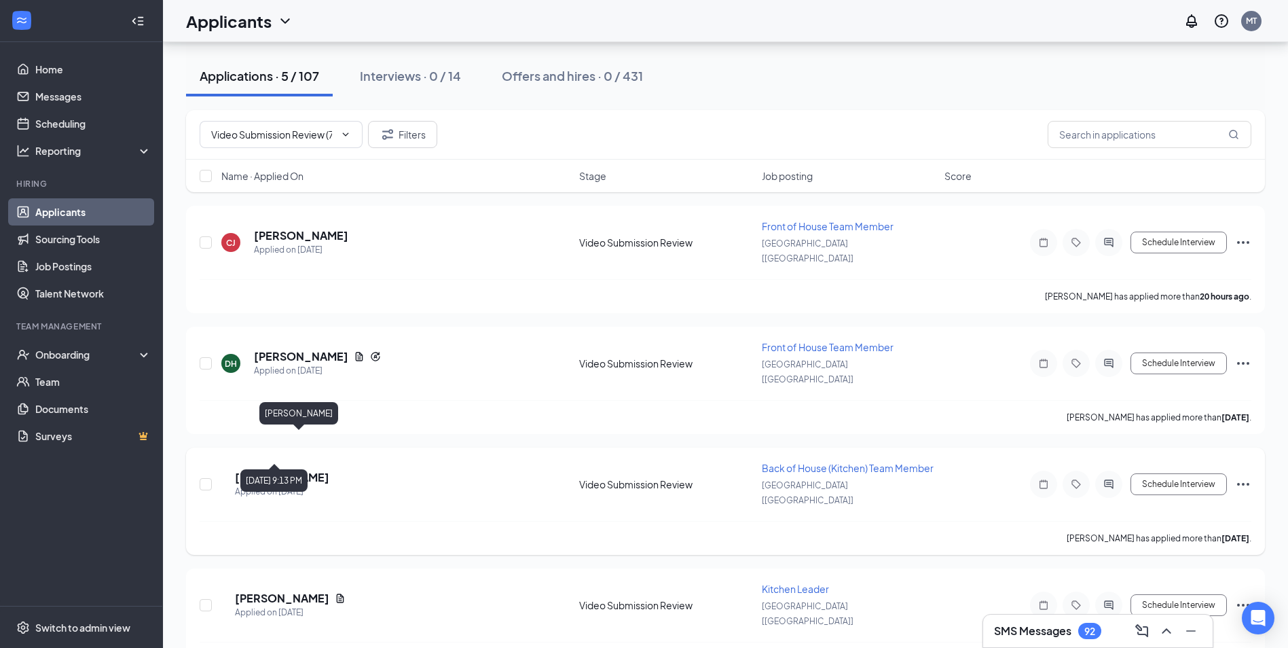
click at [310, 470] on h5 "[PERSON_NAME]" at bounding box center [282, 477] width 94 height 15
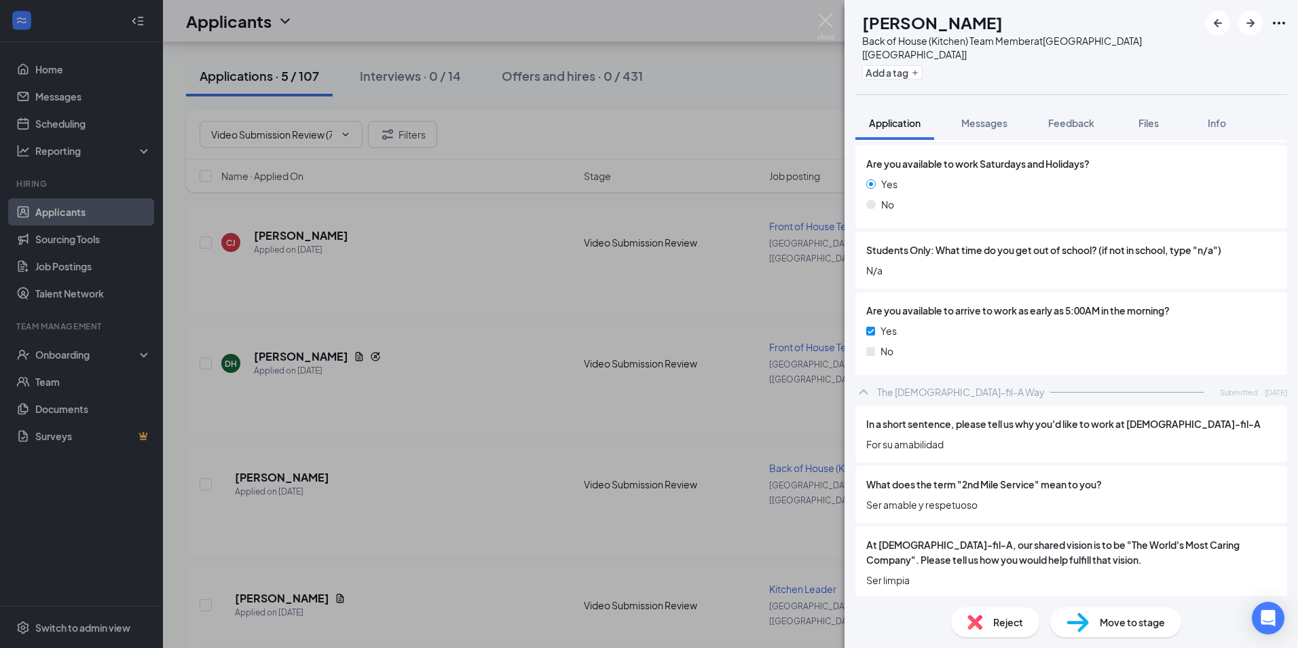
scroll to position [1703, 0]
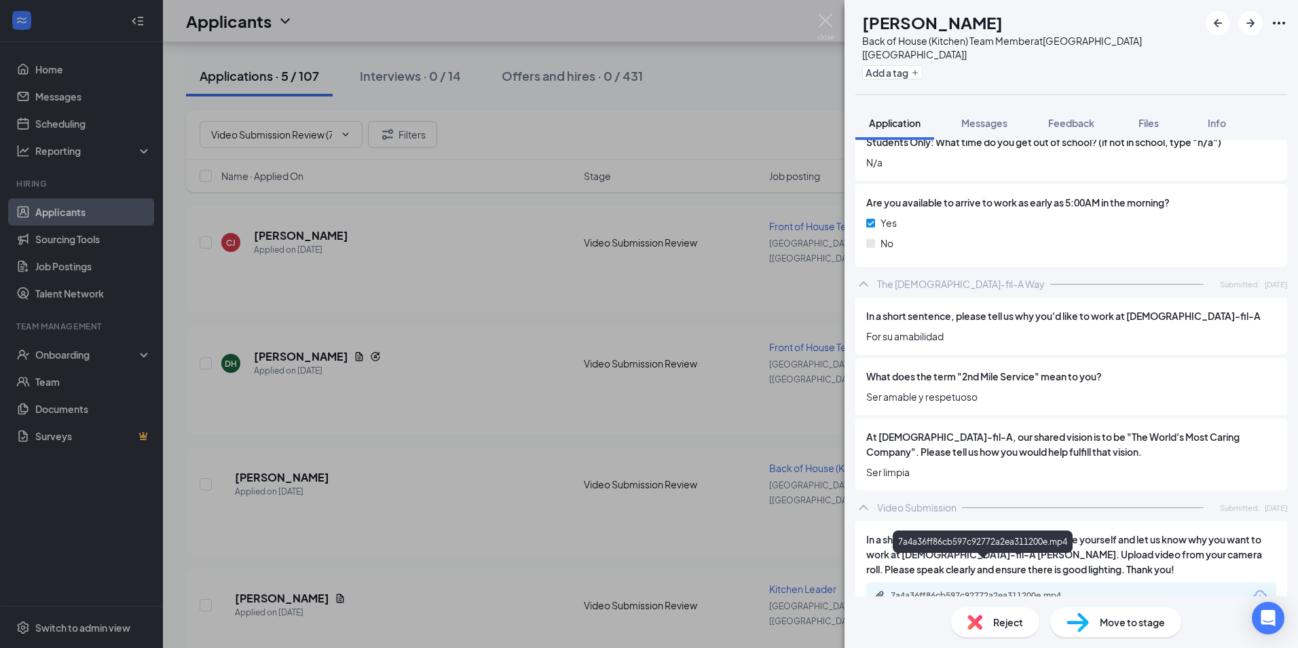
click at [961, 590] on div "7a4a36ff86cb597c92772a2ea311200e.mp4" at bounding box center [986, 595] width 190 height 11
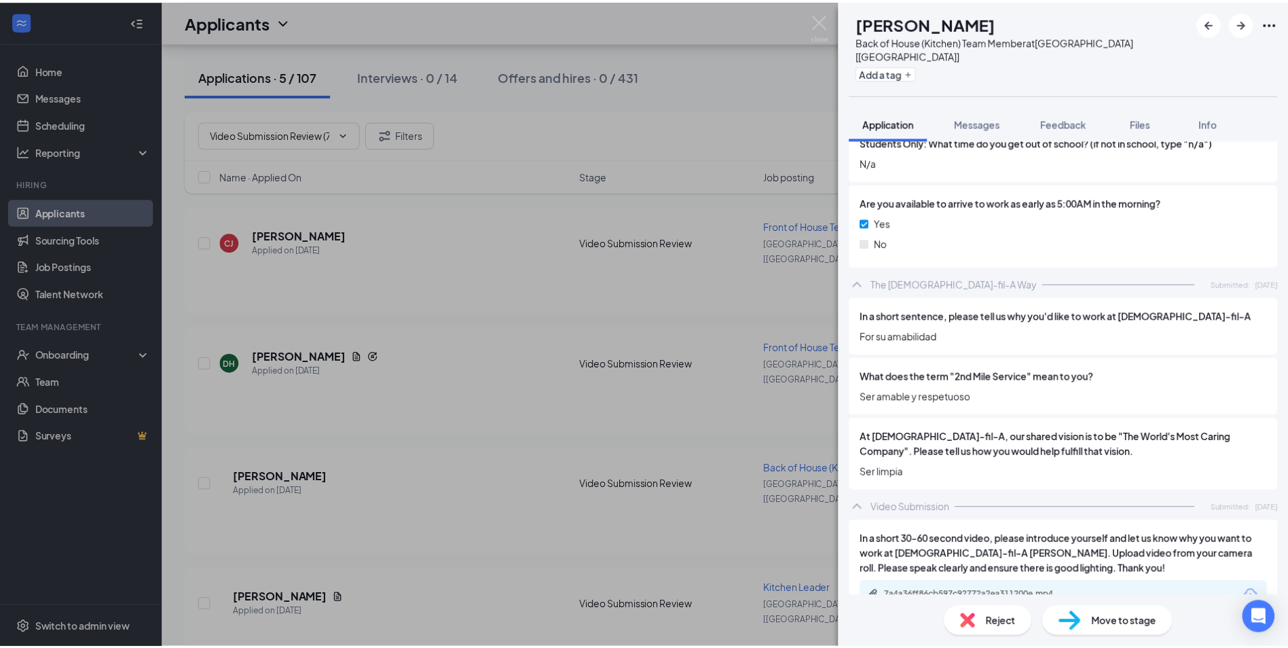
scroll to position [1698, 0]
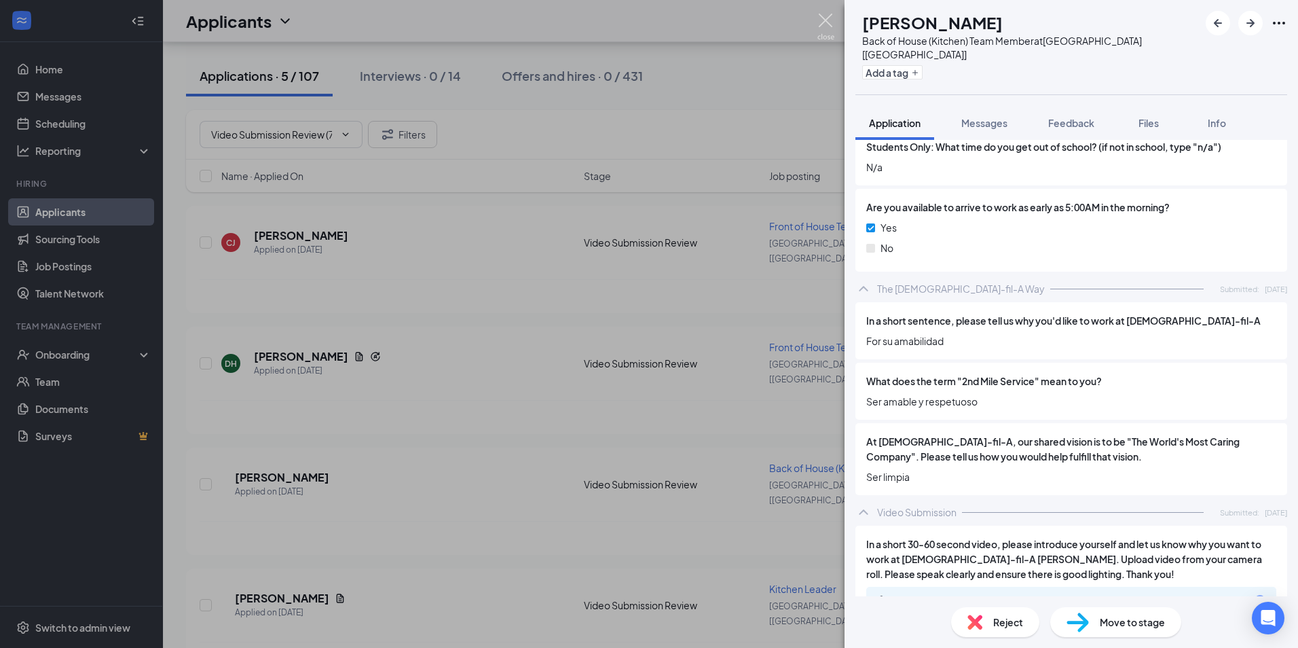
click at [832, 22] on img at bounding box center [826, 27] width 17 height 26
